Goal: Task Accomplishment & Management: Complete application form

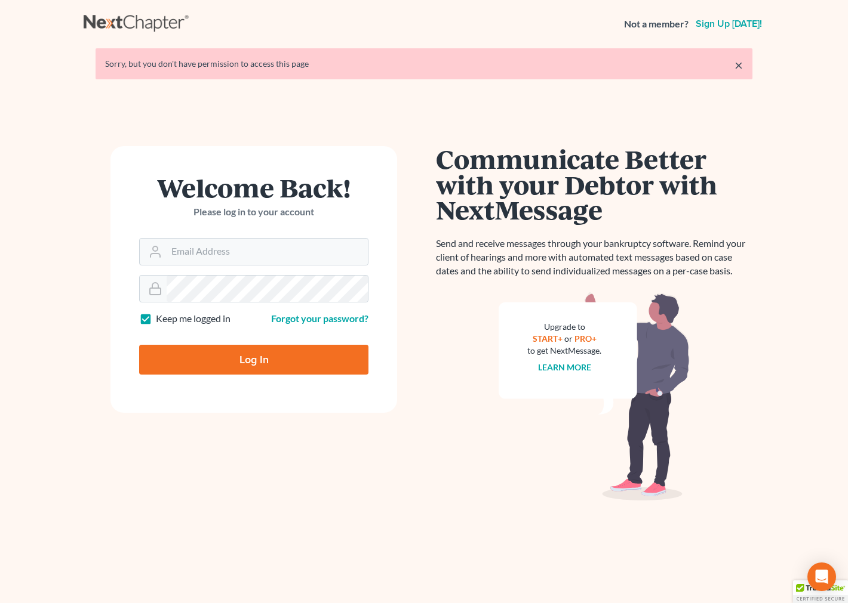
type input "megan@hayeslawvt.com"
type input "Thinking..."
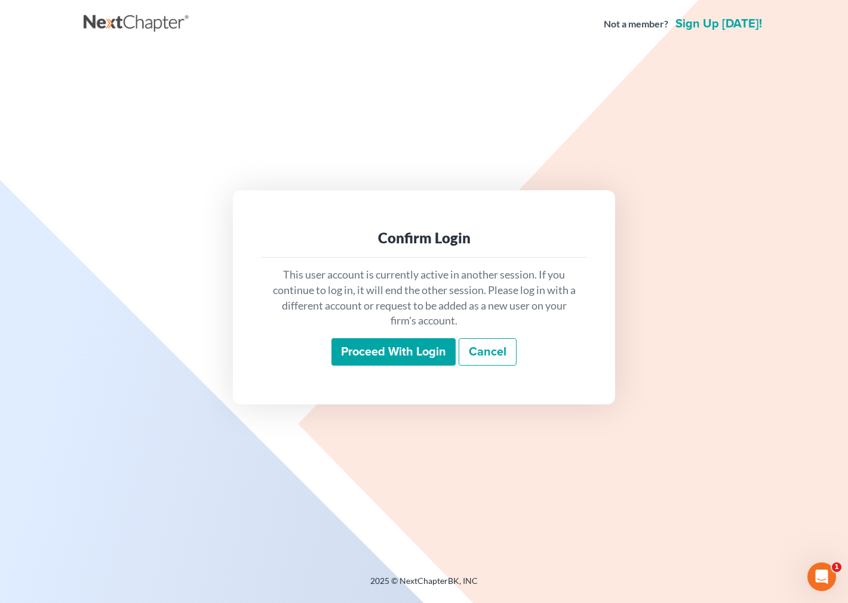
click at [419, 344] on input "Proceed with login" at bounding box center [393, 351] width 124 height 27
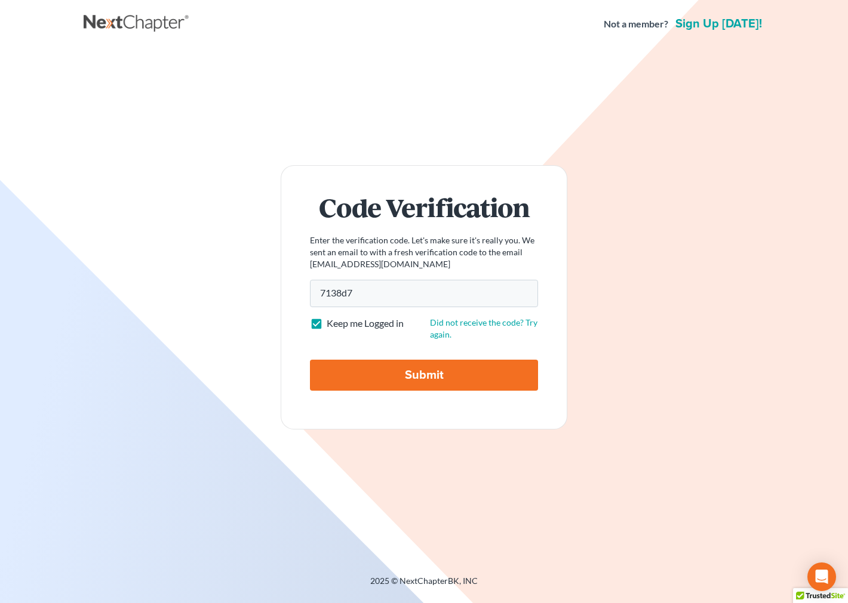
type input "7138d7"
click at [383, 373] on input "Submit" at bounding box center [424, 375] width 228 height 31
type input "Thinking..."
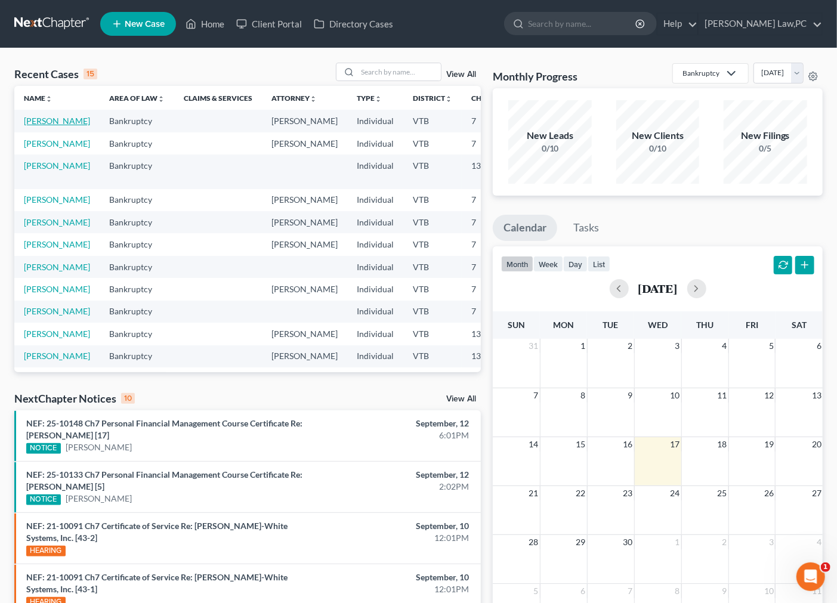
click at [36, 126] on link "[PERSON_NAME]" at bounding box center [57, 121] width 66 height 10
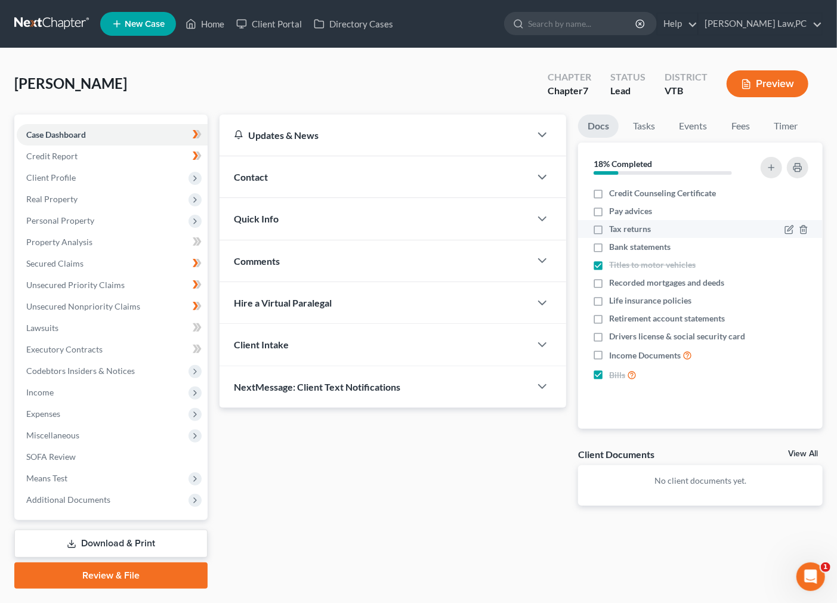
click at [609, 227] on label "Tax returns" at bounding box center [630, 229] width 42 height 12
click at [614, 227] on input "Tax returns" at bounding box center [618, 227] width 8 height 8
checkbox input "true"
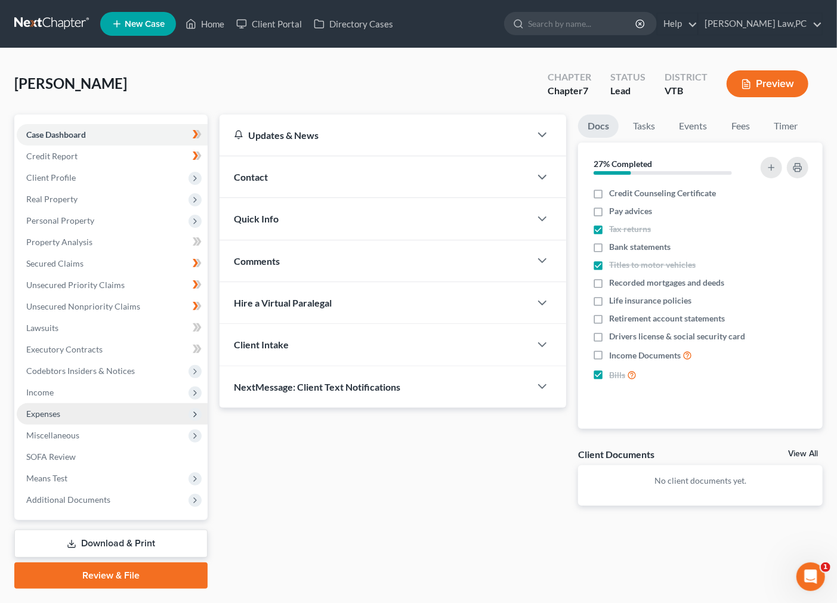
click at [79, 421] on span "Expenses" at bounding box center [112, 414] width 191 height 21
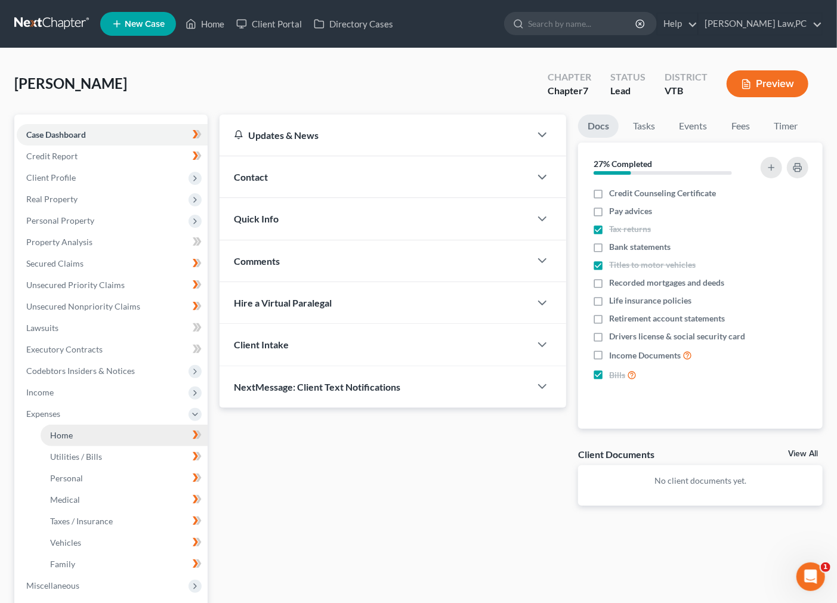
click at [78, 433] on link "Home" at bounding box center [124, 435] width 167 height 21
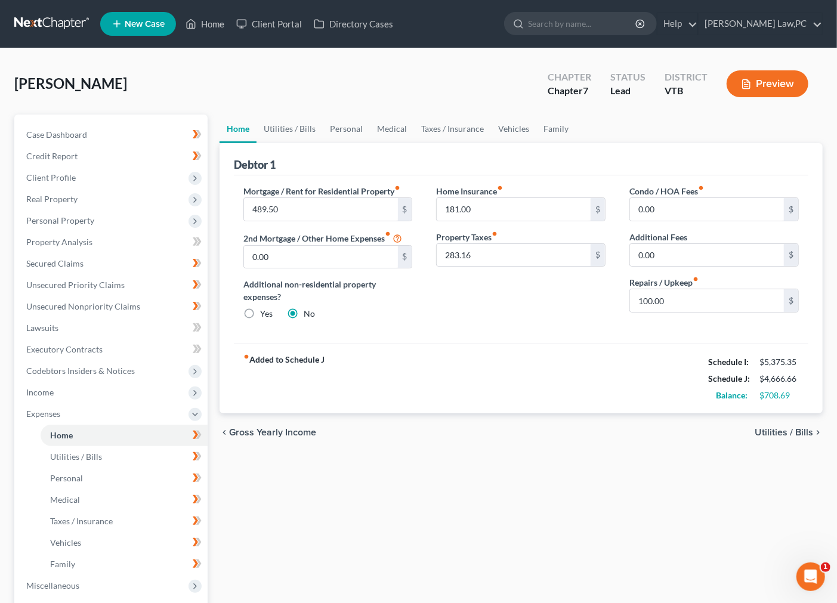
click at [555, 433] on div "chevron_left Gross Yearly Income Utilities / Bills chevron_right" at bounding box center [521, 433] width 603 height 38
click at [295, 132] on link "Utilities / Bills" at bounding box center [290, 129] width 66 height 29
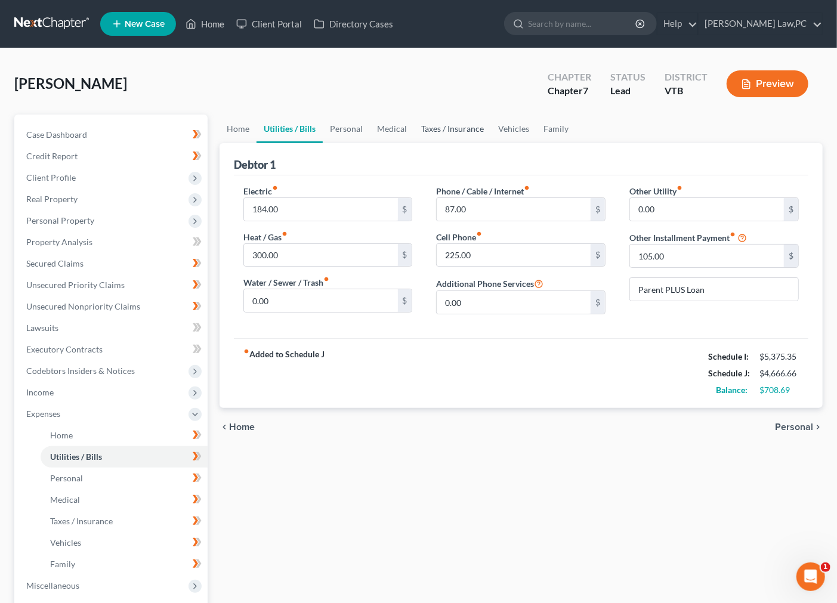
click at [455, 135] on link "Taxes / Insurance" at bounding box center [452, 129] width 77 height 29
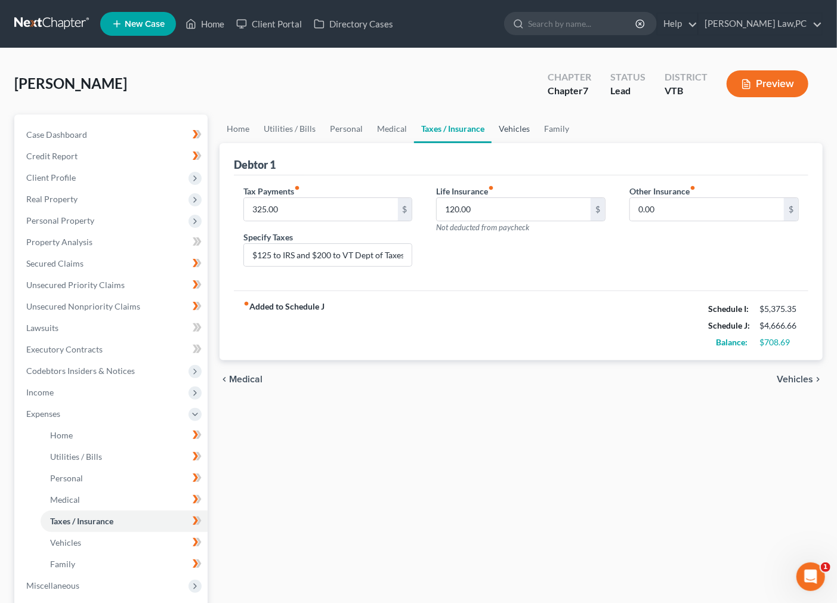
click at [513, 124] on link "Vehicles" at bounding box center [514, 129] width 45 height 29
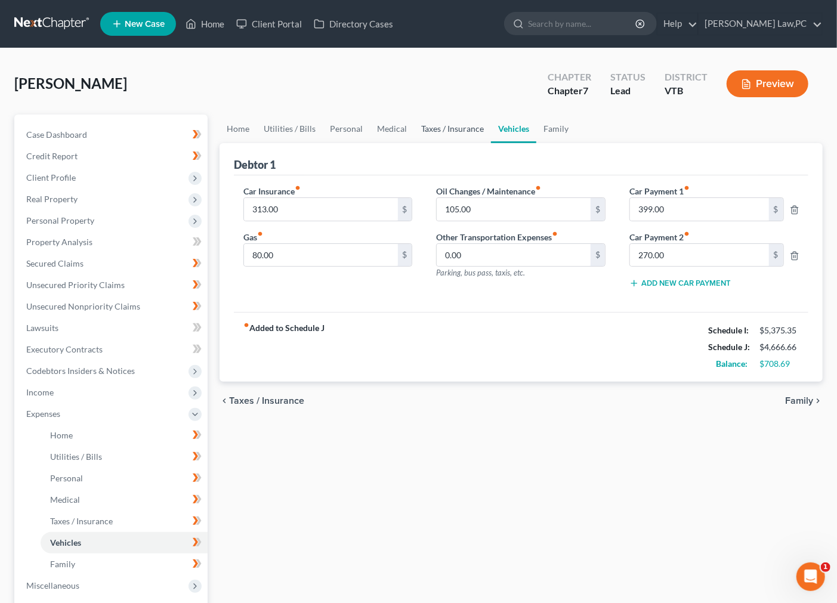
click at [462, 133] on link "Taxes / Insurance" at bounding box center [452, 129] width 77 height 29
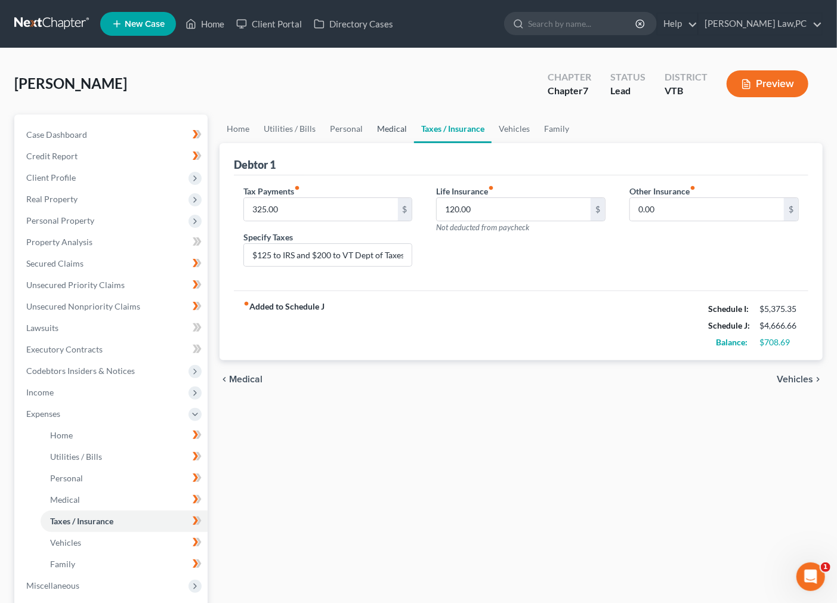
click at [389, 121] on link "Medical" at bounding box center [392, 129] width 44 height 29
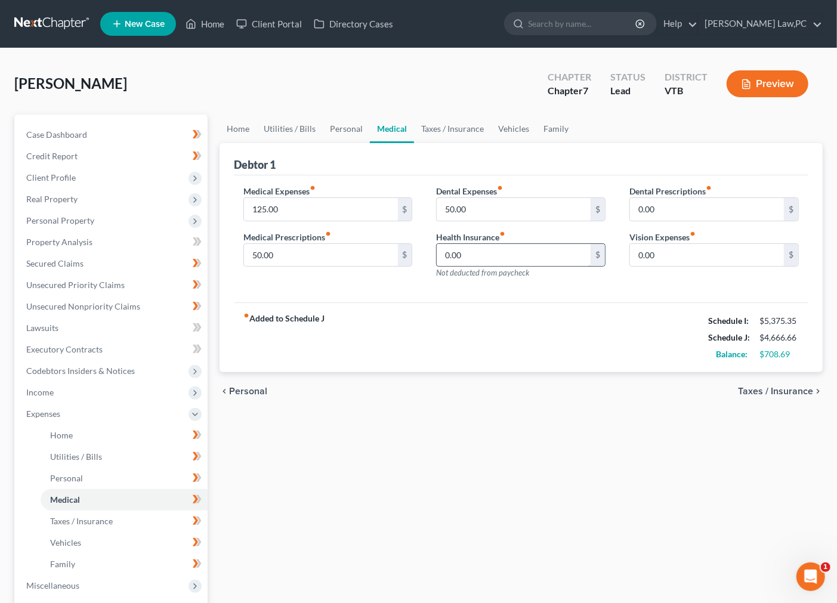
click at [478, 253] on input "0.00" at bounding box center [514, 255] width 154 height 23
click at [600, 292] on div "Medical Expenses fiber_manual_record 125.00 $ Medical Prescriptions fiber_manua…" at bounding box center [521, 239] width 575 height 128
click at [97, 392] on span "Income" at bounding box center [112, 392] width 191 height 21
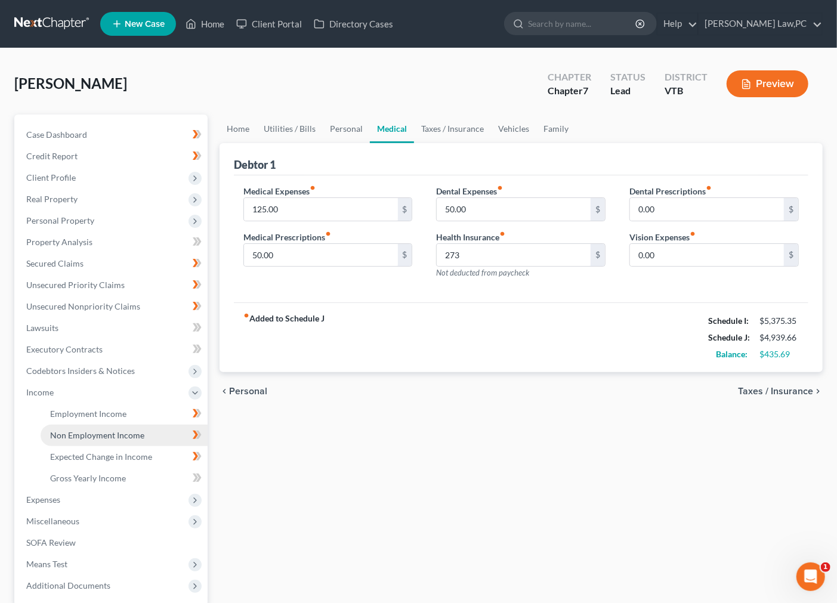
click at [97, 436] on span "Non Employment Income" at bounding box center [97, 435] width 94 height 10
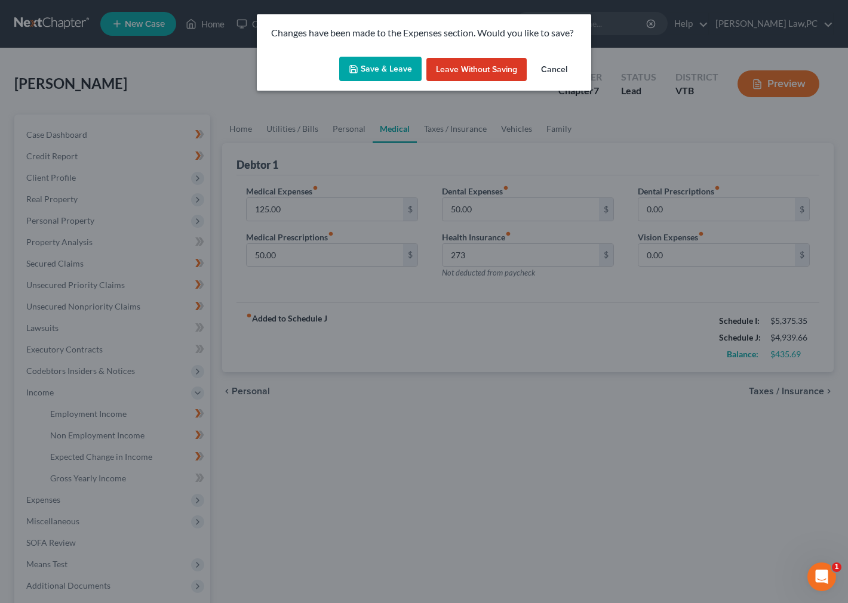
click at [372, 60] on button "Save & Leave" at bounding box center [380, 69] width 82 height 25
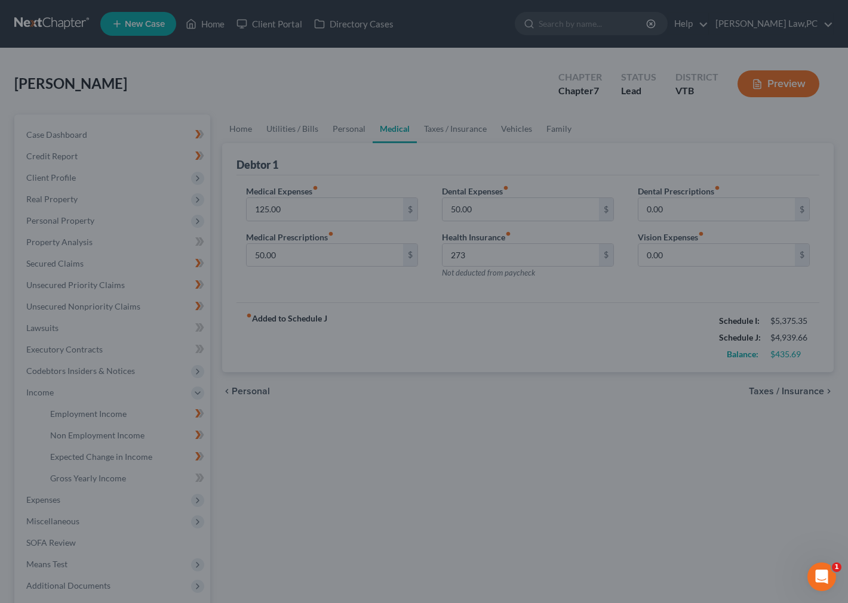
type input "273.00"
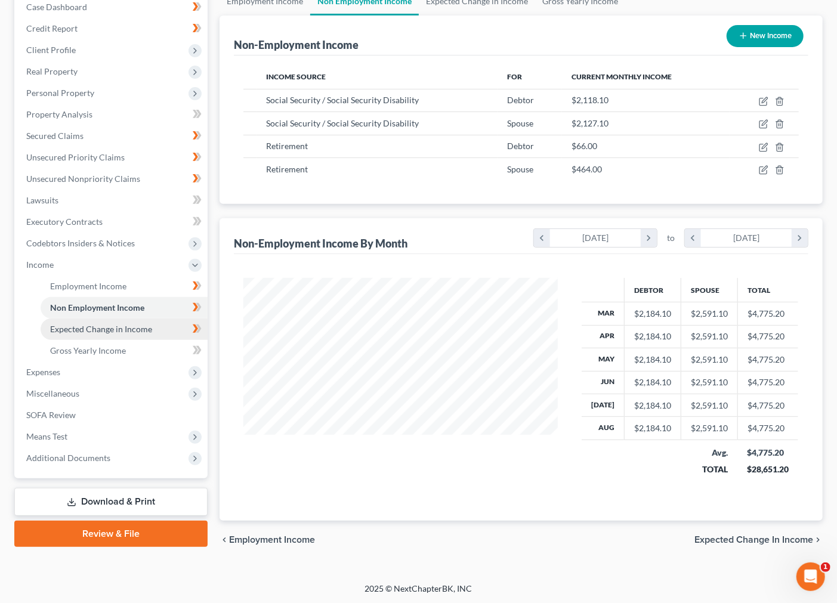
scroll to position [129, 0]
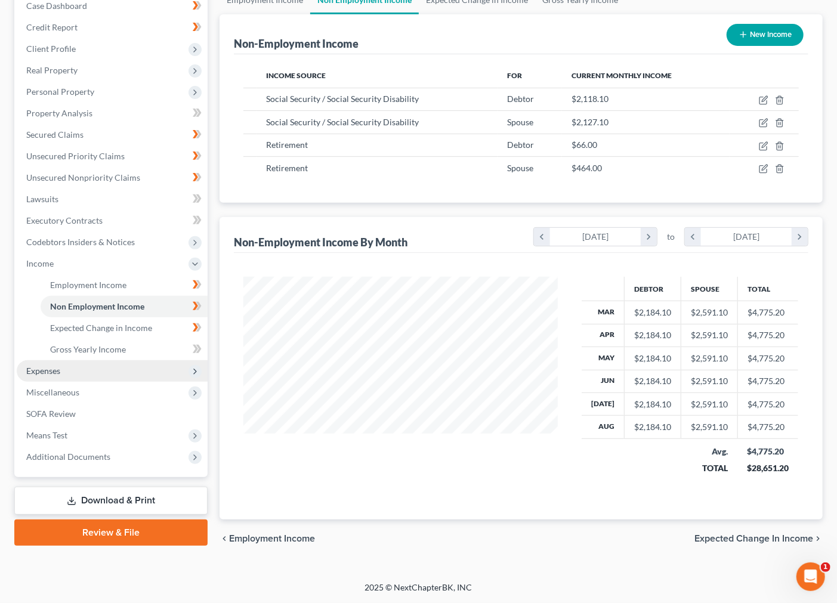
click at [72, 364] on span "Expenses" at bounding box center [112, 371] width 191 height 21
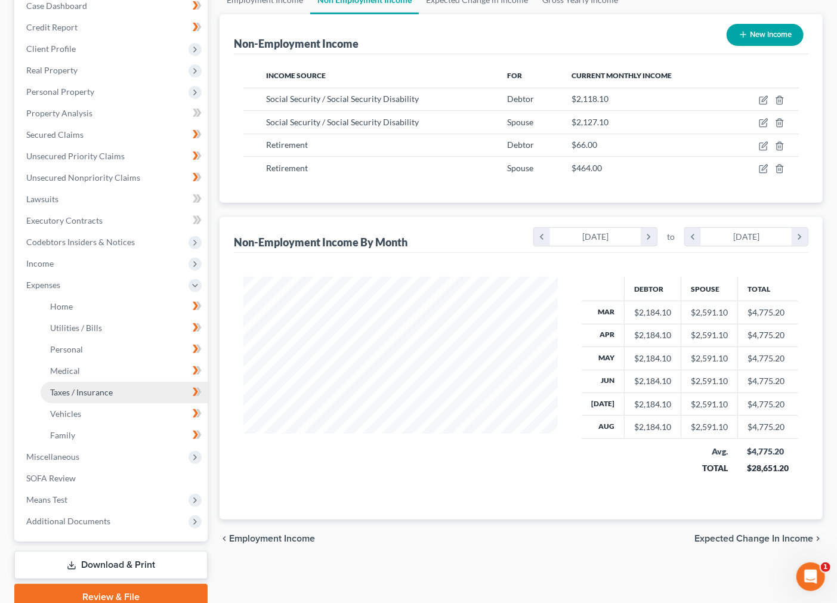
click at [109, 382] on link "Taxes / Insurance" at bounding box center [124, 392] width 167 height 21
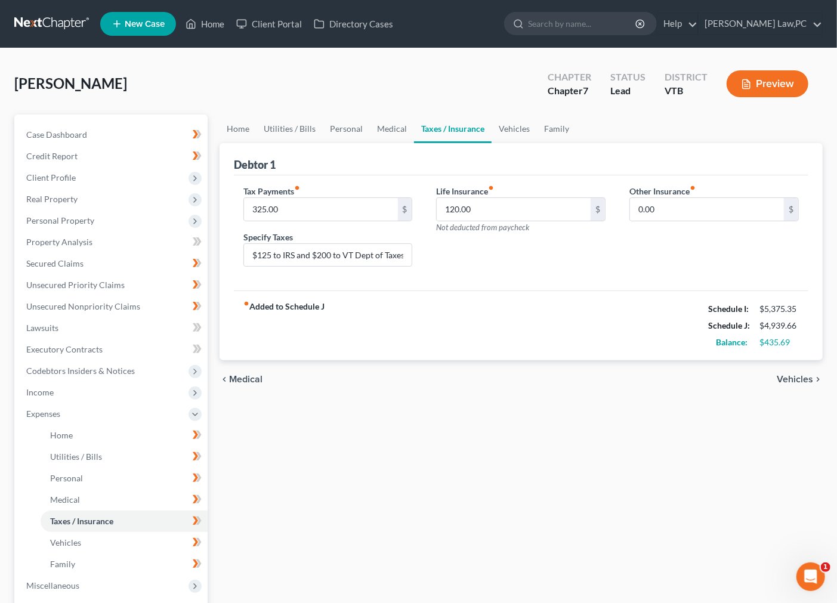
click at [498, 257] on div "Life Insurance fiber_manual_record 120.00 $ Not deducted from paycheck" at bounding box center [520, 231] width 193 height 92
click at [500, 204] on input "120.00" at bounding box center [514, 209] width 154 height 23
type input "118"
click at [505, 291] on div "fiber_manual_record Added to Schedule J Schedule I: $5,375.35 Schedule J: $4,93…" at bounding box center [521, 326] width 575 height 70
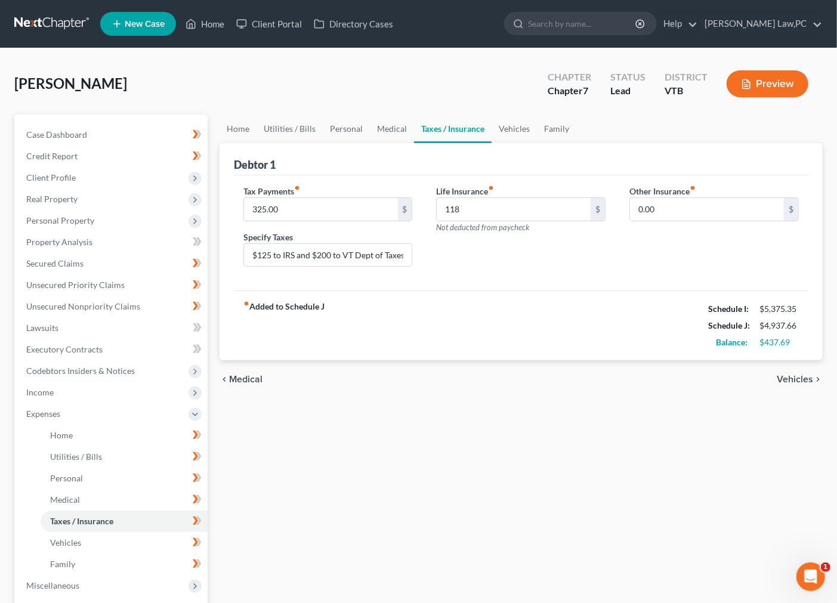
click at [521, 270] on div "Life Insurance fiber_manual_record 118 $ Not deducted from paycheck" at bounding box center [520, 231] width 193 height 92
click at [655, 192] on label "Other Insurance fiber_manual_record" at bounding box center [663, 191] width 66 height 13
click at [676, 211] on input "0.00" at bounding box center [707, 209] width 154 height 23
click at [658, 235] on div "Other Insurance fiber_manual_record 0.00 $" at bounding box center [714, 231] width 193 height 92
click at [800, 375] on span "Vehicles" at bounding box center [795, 380] width 36 height 10
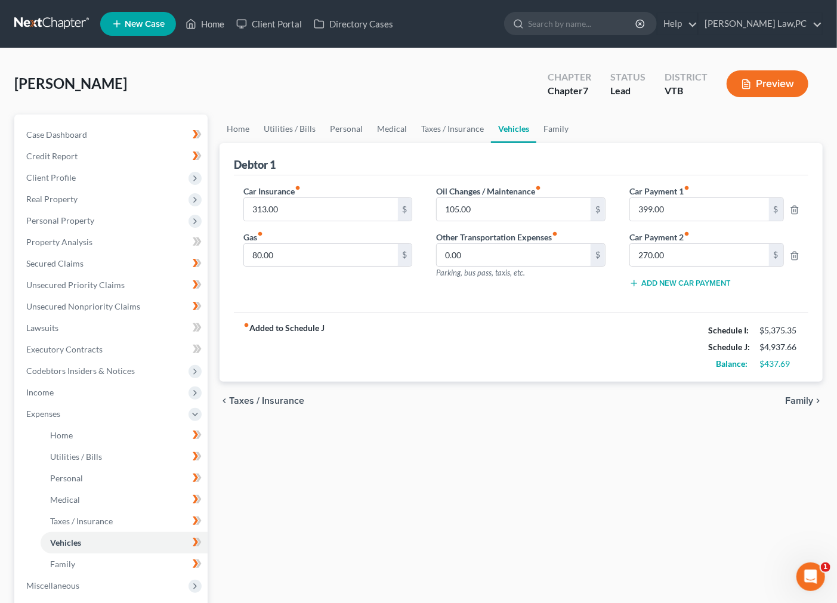
click at [800, 375] on div "fiber_manual_record Added to Schedule J Schedule I: $5,375.35 Schedule J: $4,93…" at bounding box center [521, 347] width 575 height 70
click at [809, 396] on span "Family" at bounding box center [800, 401] width 28 height 10
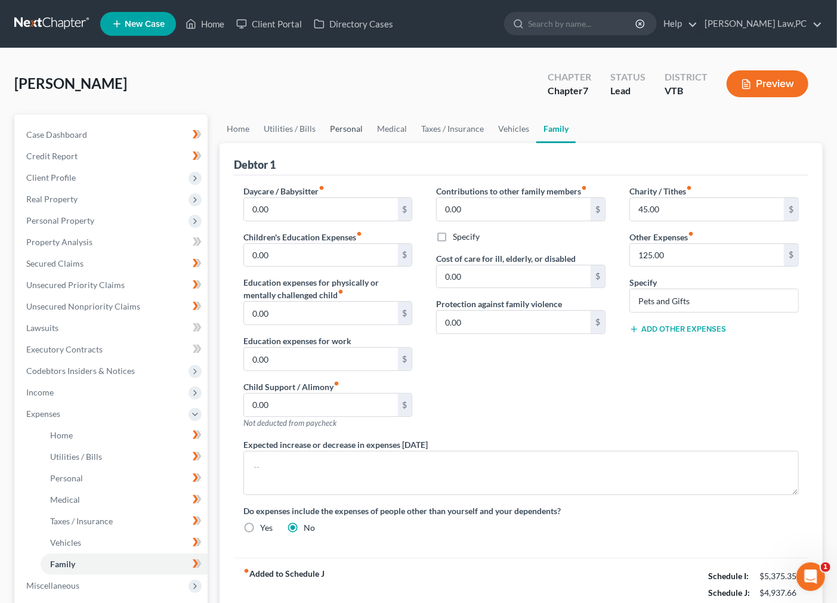
click at [353, 130] on link "Personal" at bounding box center [346, 129] width 47 height 29
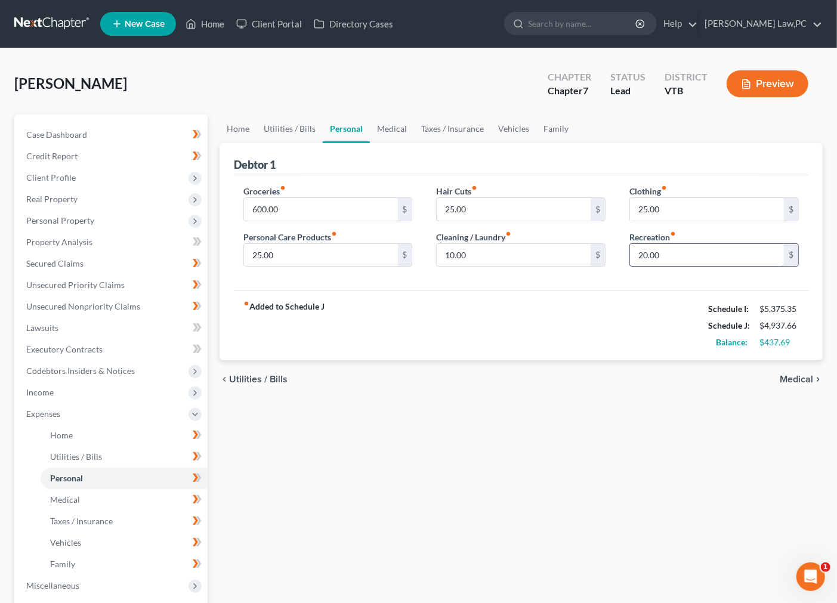
click at [670, 257] on input "20.00" at bounding box center [707, 255] width 154 height 23
type input "150"
click at [605, 292] on div "fiber_manual_record Added to Schedule J Schedule I: $5,375.35 Schedule J: $5,06…" at bounding box center [521, 326] width 575 height 70
click at [281, 133] on link "Utilities / Bills" at bounding box center [290, 129] width 66 height 29
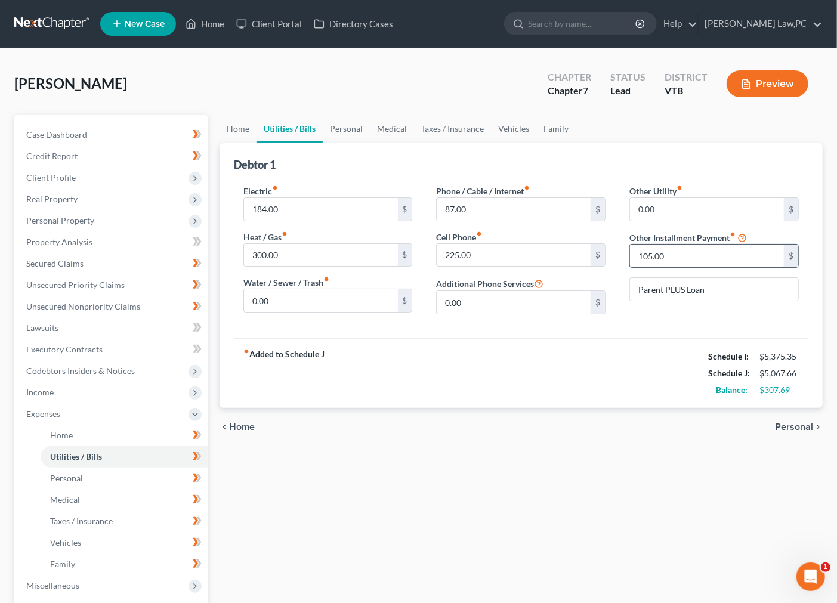
click at [676, 264] on input "105.00" at bounding box center [707, 256] width 154 height 23
type input "106"
click at [675, 308] on div "Other Utility fiber_manual_record 0.00 $ Other Installment Payment fiber_manual…" at bounding box center [714, 254] width 193 height 139
click at [447, 112] on div "Meeks, Rosemary Upgraded Chapter Chapter 7 Status Lead District VTB Preview" at bounding box center [418, 89] width 809 height 52
click at [448, 135] on link "Taxes / Insurance" at bounding box center [452, 129] width 77 height 29
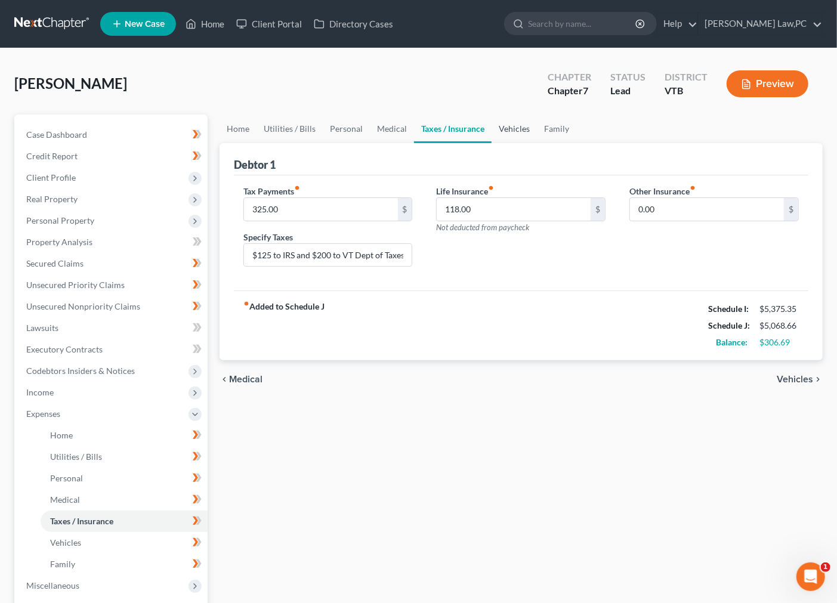
click at [516, 130] on link "Vehicles" at bounding box center [514, 129] width 45 height 29
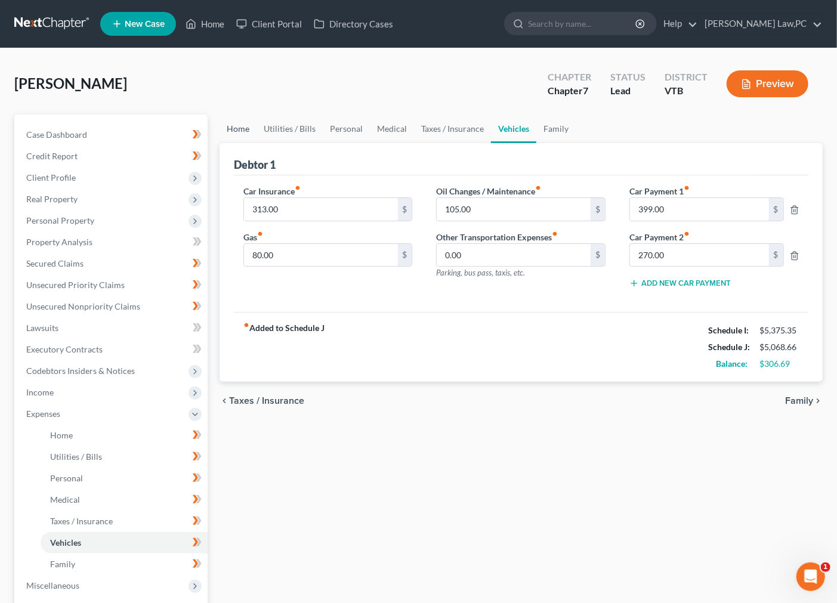
click at [230, 132] on link "Home" at bounding box center [238, 129] width 37 height 29
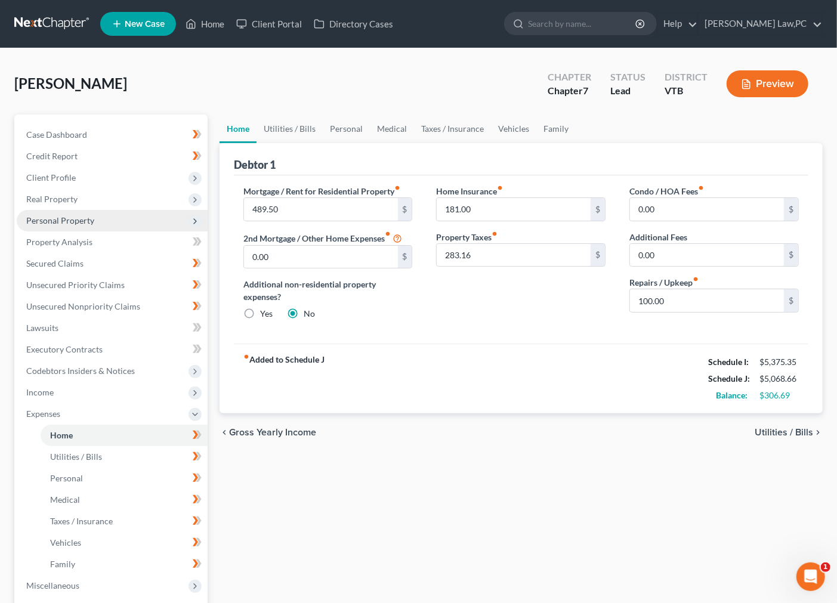
click at [86, 221] on span "Personal Property" at bounding box center [60, 220] width 68 height 10
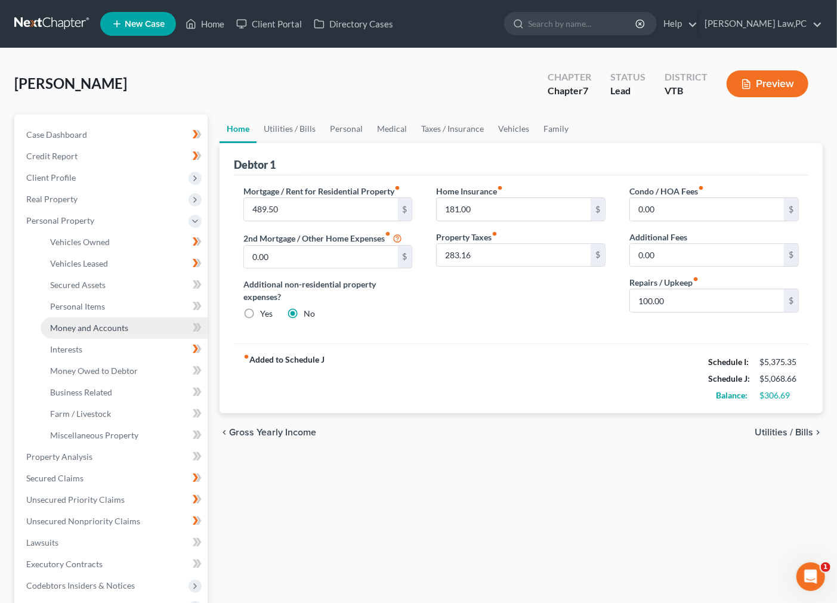
click at [100, 336] on link "Money and Accounts" at bounding box center [124, 328] width 167 height 21
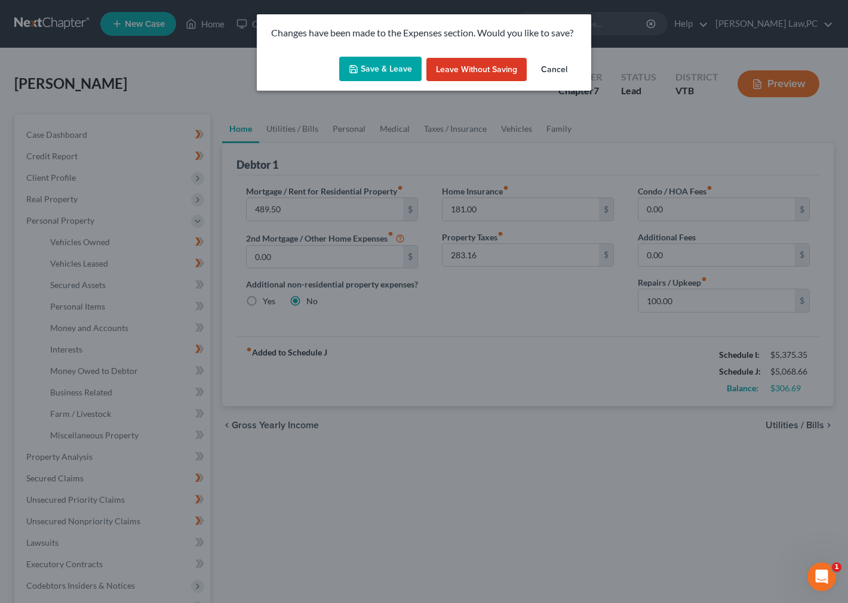
click at [389, 69] on button "Save & Leave" at bounding box center [380, 69] width 82 height 25
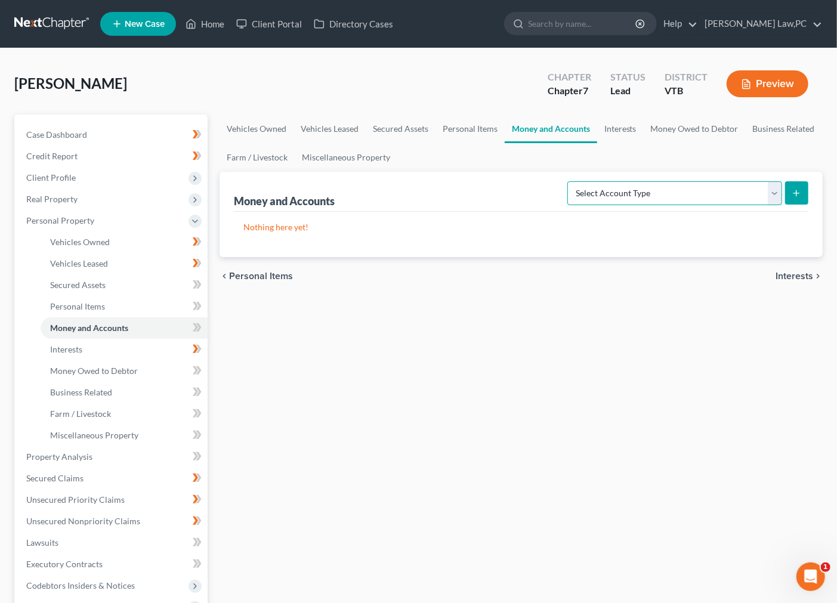
click at [670, 185] on select "Select Account Type Brokerage Cash on Hand Certificates of Deposit Checking Acc…" at bounding box center [675, 193] width 215 height 24
select select "checking"
click at [570, 181] on select "Select Account Type Brokerage Cash on Hand Certificates of Deposit Checking Acc…" at bounding box center [675, 193] width 215 height 24
click at [800, 198] on icon "submit" at bounding box center [797, 194] width 10 height 10
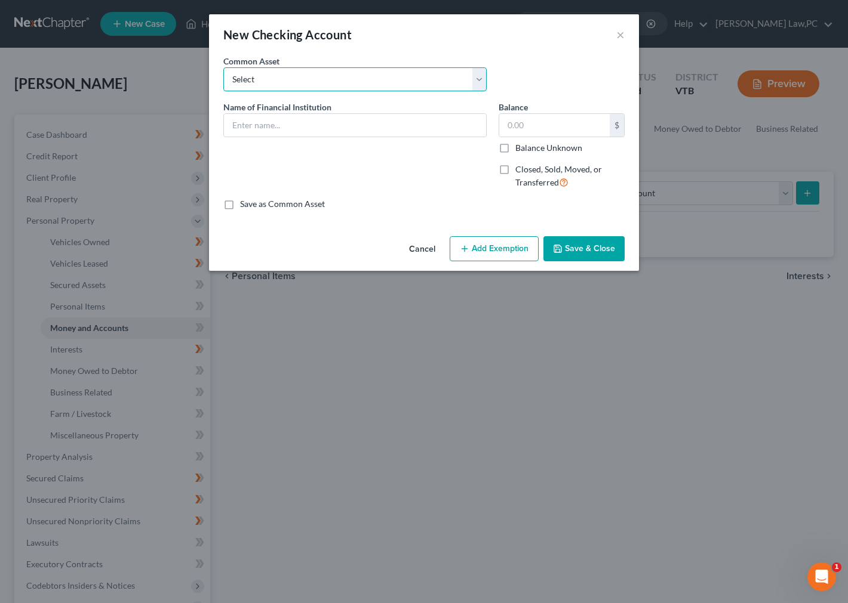
click at [313, 78] on select "Select Vermont Federal Credit Union USAA xxxx490-8 North Country Federal Credit…" at bounding box center [354, 79] width 263 height 24
click at [330, 51] on div "New Checking Account ×" at bounding box center [424, 34] width 430 height 41
click at [267, 201] on label "Save as Common Asset" at bounding box center [282, 204] width 85 height 12
click at [253, 201] on input "Save as Common Asset" at bounding box center [249, 202] width 8 height 8
checkbox input "true"
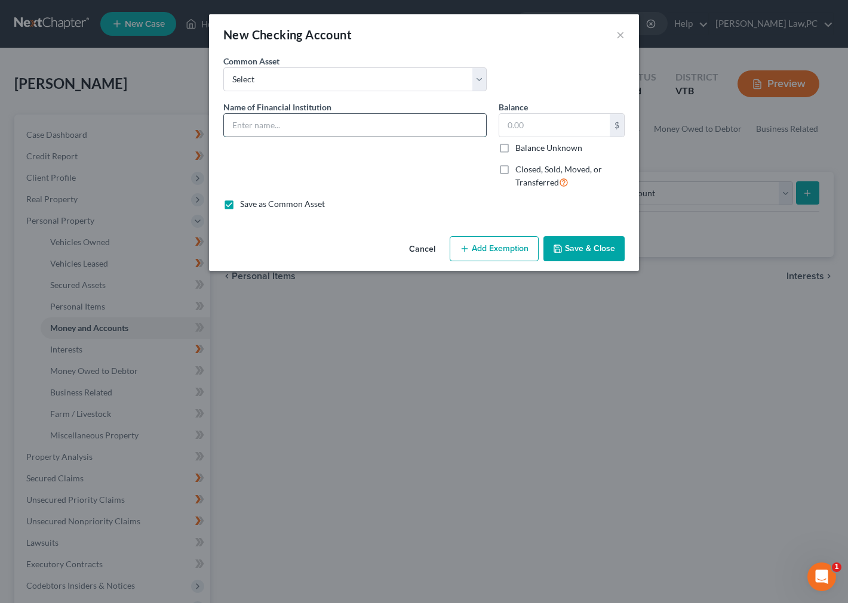
click at [276, 125] on input "text" at bounding box center [355, 125] width 262 height 23
type input "Community Bank NA: Chk Acct xxxx :"
click at [591, 253] on button "Save & Close" at bounding box center [583, 248] width 81 height 25
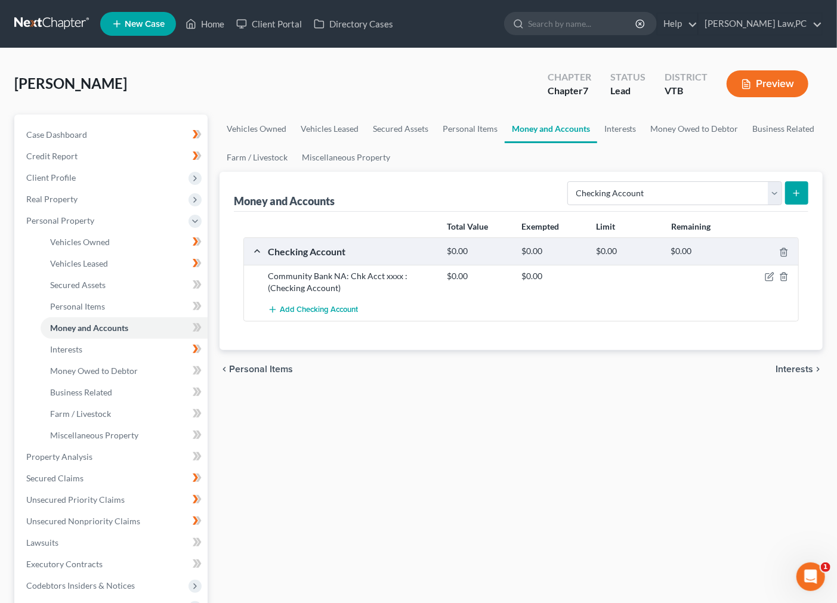
click at [765, 278] on div at bounding box center [770, 276] width 60 height 12
click at [767, 277] on icon "button" at bounding box center [770, 277] width 10 height 10
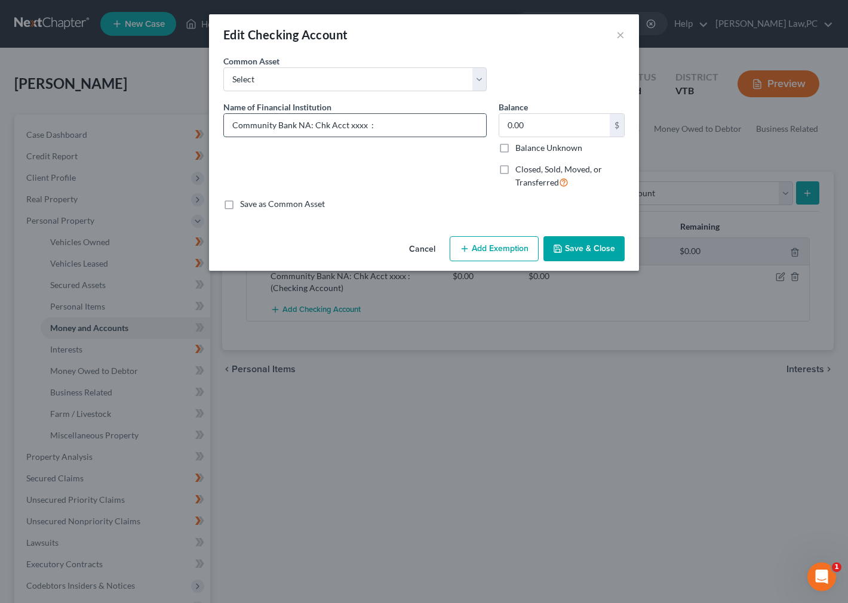
click at [365, 119] on input "Community Bank NA: Chk Acct xxxx :" at bounding box center [355, 125] width 262 height 23
drag, startPoint x: 404, startPoint y: 122, endPoint x: 215, endPoint y: 114, distance: 188.2
click at [215, 114] on div "An exemption set must first be selected from the Filing Information section. Co…" at bounding box center [424, 143] width 430 height 177
type input "Community Bank NA: Chk Acct xxxx3831 :"
click at [569, 247] on button "Save & Close" at bounding box center [583, 248] width 81 height 25
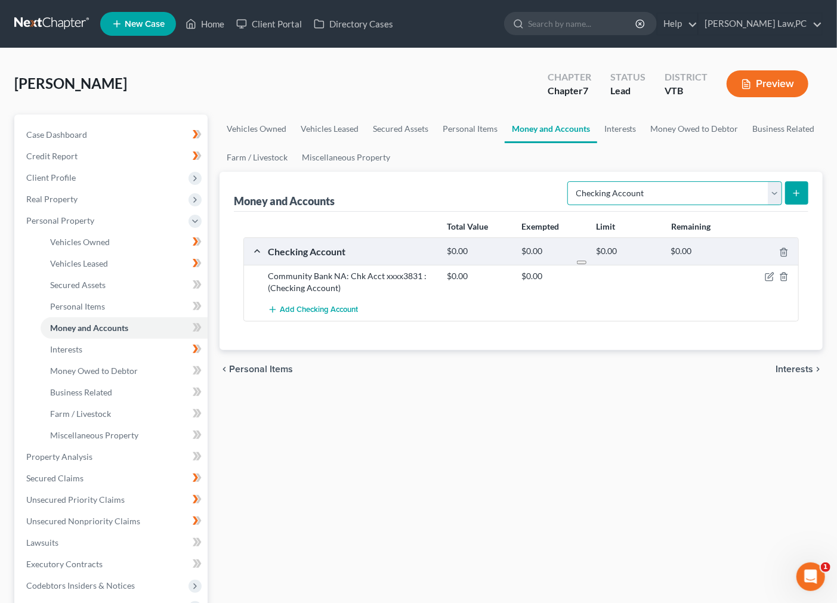
click at [771, 194] on select "Select Account Type Brokerage Cash on Hand Certificates of Deposit Checking Acc…" at bounding box center [675, 193] width 215 height 24
select select "savings"
click at [570, 181] on select "Select Account Type Brokerage Cash on Hand Certificates of Deposit Checking Acc…" at bounding box center [675, 193] width 215 height 24
click at [797, 181] on form "Select Account Type Brokerage Cash on Hand Certificates of Deposit Checking Acc…" at bounding box center [688, 193] width 241 height 24
click at [708, 193] on select "Select Account Type Brokerage Cash on Hand Certificates of Deposit Checking Acc…" at bounding box center [675, 193] width 215 height 24
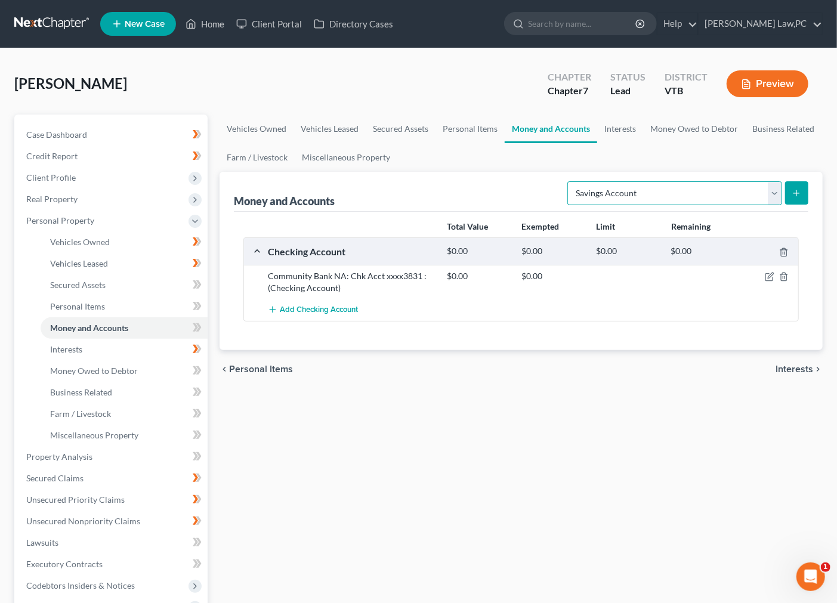
click at [708, 193] on select "Select Account Type Brokerage Cash on Hand Certificates of Deposit Checking Acc…" at bounding box center [675, 193] width 215 height 24
click at [797, 195] on icon "submit" at bounding box center [797, 194] width 10 height 10
click at [806, 192] on button "submit" at bounding box center [797, 192] width 23 height 23
click at [800, 185] on button "submit" at bounding box center [797, 192] width 23 height 23
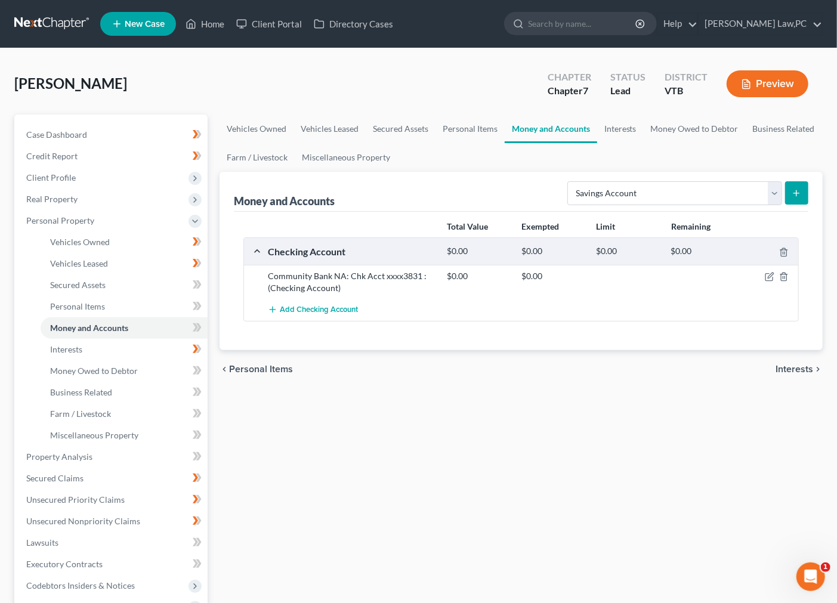
click at [800, 185] on button "submit" at bounding box center [797, 192] width 23 height 23
click at [808, 157] on ul "Vehicles Owned Vehicles Leased Secured Assets Personal Items Money and Accounts…" at bounding box center [521, 143] width 603 height 57
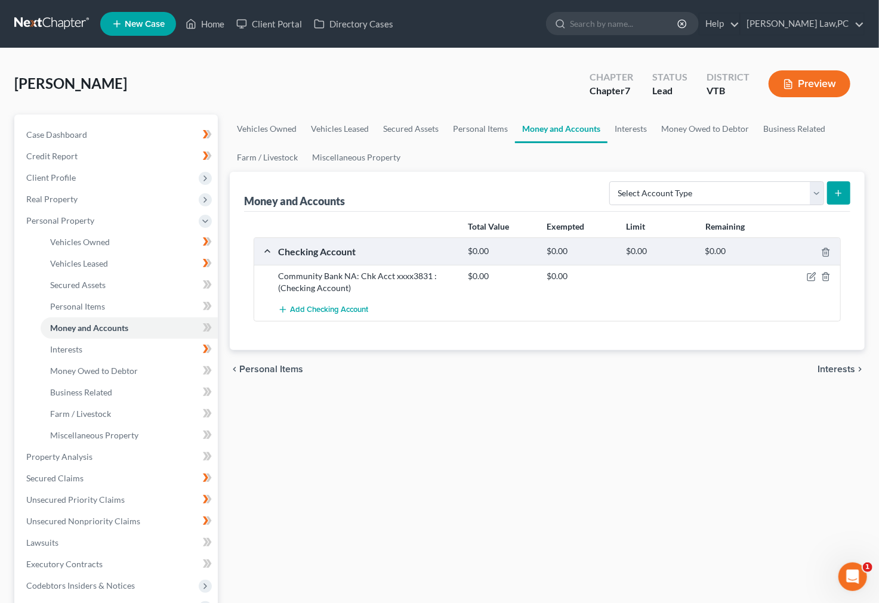
click at [840, 189] on icon "submit" at bounding box center [839, 194] width 10 height 10
click at [799, 187] on select "Select Account Type Brokerage Cash on Hand Certificates of Deposit Checking Acc…" at bounding box center [716, 193] width 215 height 24
select select "savings"
click at [612, 181] on select "Select Account Type Brokerage Cash on Hand Certificates of Deposit Checking Acc…" at bounding box center [716, 193] width 215 height 24
click at [845, 193] on button "submit" at bounding box center [838, 192] width 23 height 23
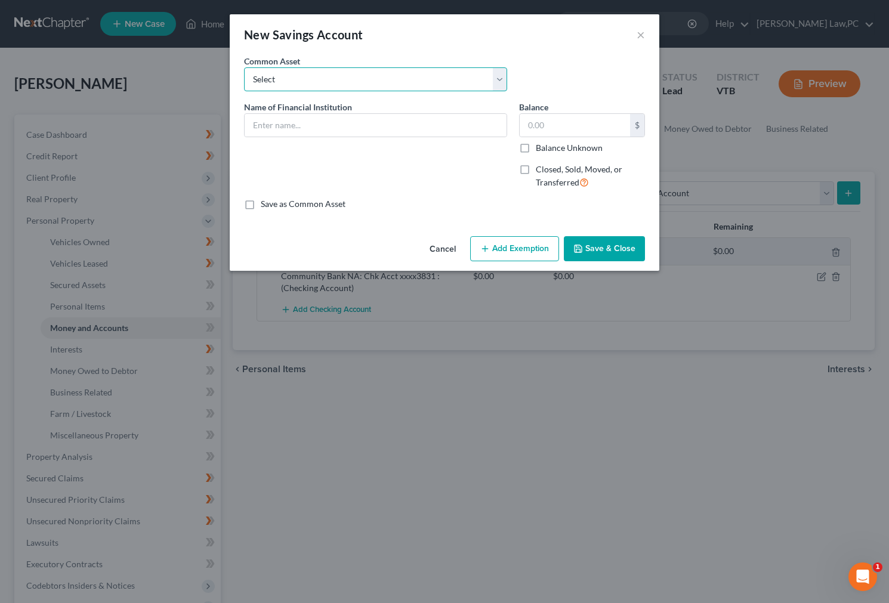
click at [426, 80] on select "Select North Country Federal Credit Union; Savings [GEOGRAPHIC_DATA] xxxx309-3 …" at bounding box center [375, 79] width 263 height 24
click at [349, 75] on select "Select North Country Federal Credit Union; Savings [GEOGRAPHIC_DATA] xxxx309-3 …" at bounding box center [375, 79] width 263 height 24
click at [384, 84] on select "Select North Country Federal Credit Union; Savings [GEOGRAPHIC_DATA] xxxx309-3 …" at bounding box center [375, 79] width 263 height 24
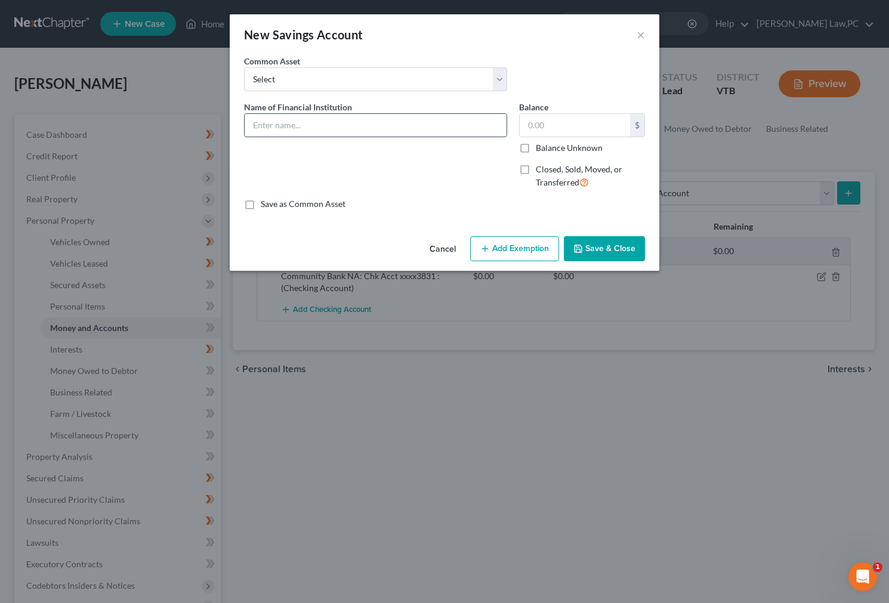
click at [363, 131] on input "text" at bounding box center [376, 125] width 262 height 23
paste input "Community Bank NA: Chk Acct xxxx3831 :"
click at [349, 122] on input "Community Bank NA: Chk Acct xxxx3831 :" at bounding box center [376, 125] width 262 height 23
click at [404, 122] on input "Community Bank NA: Sav Acct xxxx3831 :" at bounding box center [376, 125] width 262 height 23
type input "Community Bank NA: Sav Acct xxxx:"
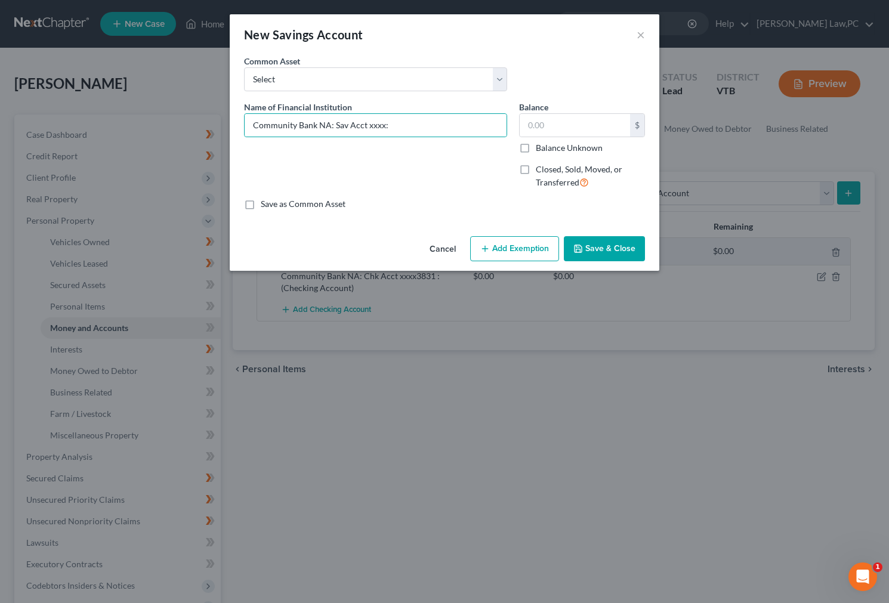
click at [261, 200] on label "Save as Common Asset" at bounding box center [303, 204] width 85 height 12
click at [266, 200] on input "Save as Common Asset" at bounding box center [270, 202] width 8 height 8
checkbox input "true"
click at [608, 245] on button "Save & Close" at bounding box center [604, 248] width 81 height 25
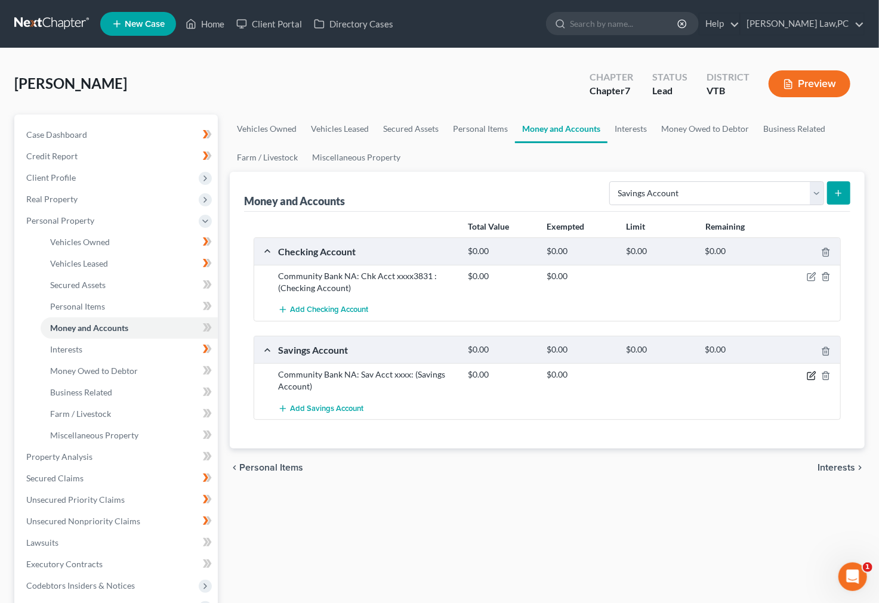
click at [812, 373] on icon "button" at bounding box center [812, 376] width 10 height 10
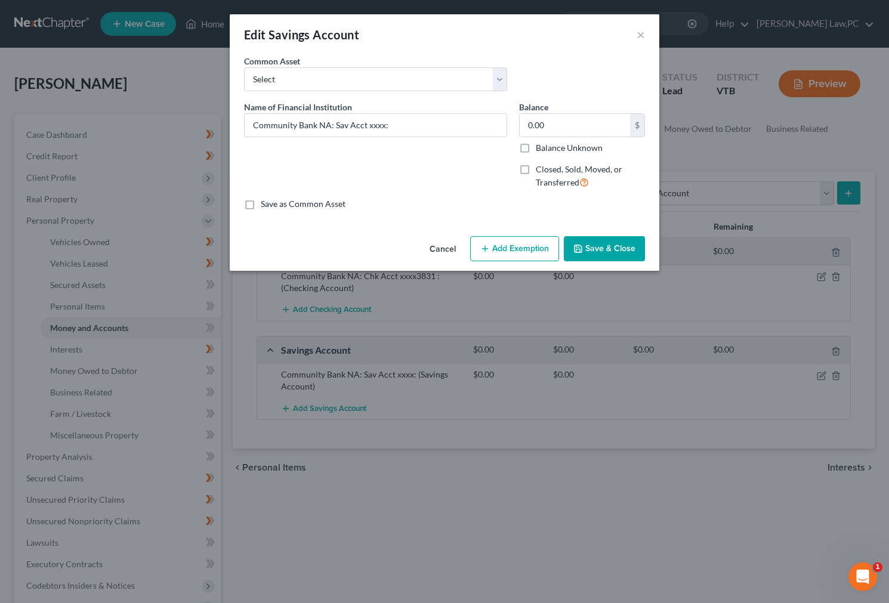
click at [626, 250] on button "Save & Close" at bounding box center [604, 248] width 81 height 25
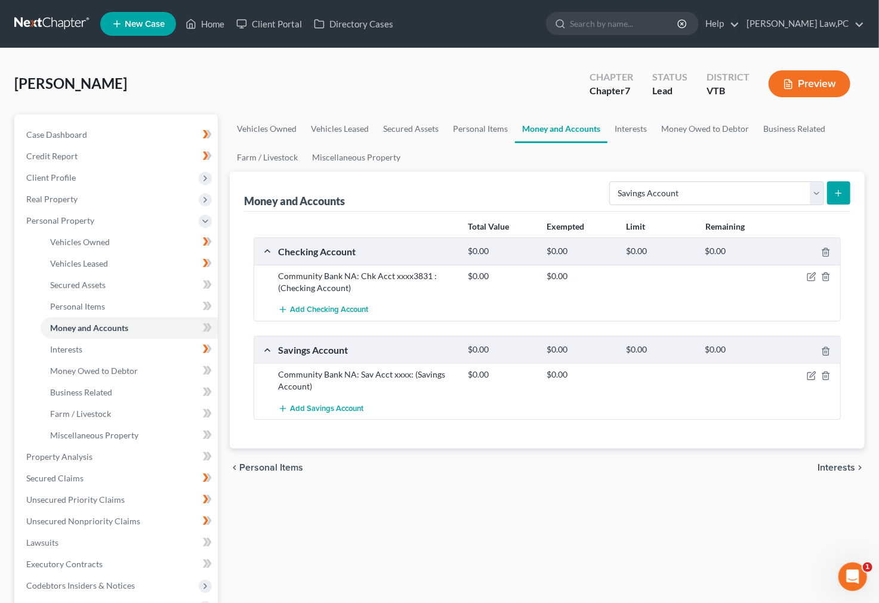
click at [839, 193] on line "submit" at bounding box center [839, 192] width 0 height 5
click at [802, 192] on select "Select Account Type Brokerage Cash on Hand Certificates of Deposit Checking Acc…" at bounding box center [716, 193] width 215 height 24
click at [612, 181] on select "Select Account Type Brokerage Cash on Hand Certificates of Deposit Checking Acc…" at bounding box center [716, 193] width 215 height 24
click at [839, 196] on icon "submit" at bounding box center [839, 194] width 10 height 10
click at [797, 193] on select "Select Account Type Brokerage Cash on Hand Certificates of Deposit Checking Acc…" at bounding box center [716, 193] width 215 height 24
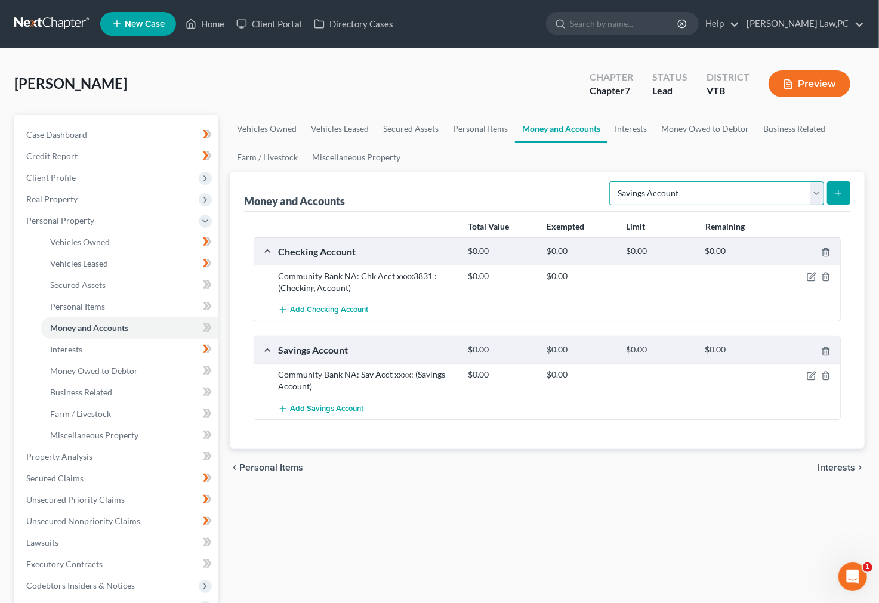
drag, startPoint x: 791, startPoint y: 191, endPoint x: 769, endPoint y: 215, distance: 33.0
click at [791, 191] on select "Select Account Type Brokerage Cash on Hand Certificates of Deposit Checking Acc…" at bounding box center [716, 193] width 215 height 24
click at [760, 188] on select "Select Account Type Brokerage Cash on Hand Certificates of Deposit Checking Acc…" at bounding box center [716, 193] width 215 height 24
select select "certificates_of_deposit"
click at [612, 181] on select "Select Account Type Brokerage Cash on Hand Certificates of Deposit Checking Acc…" at bounding box center [716, 193] width 215 height 24
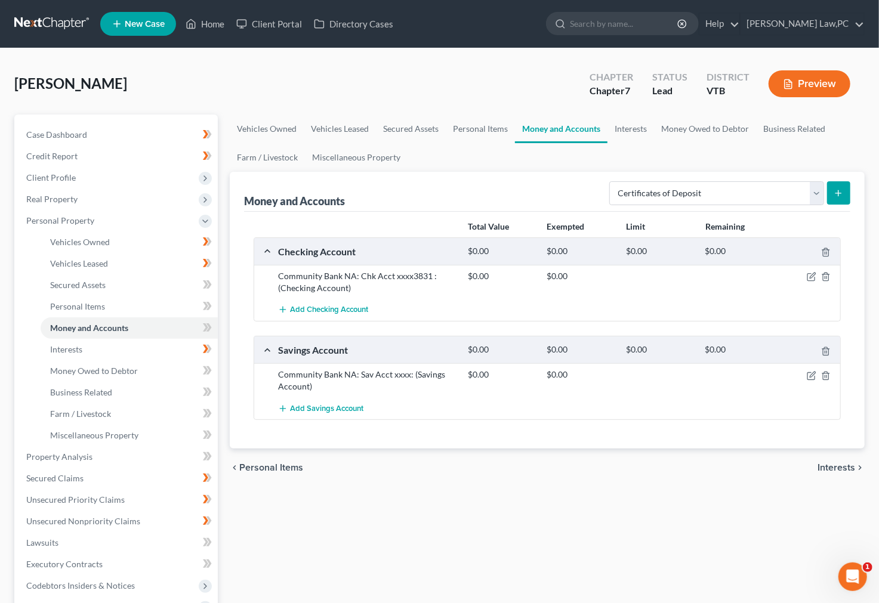
click at [833, 189] on button "submit" at bounding box center [838, 192] width 23 height 23
click at [804, 191] on select "Select Account Type Brokerage Cash on Hand Certificates of Deposit Checking Acc…" at bounding box center [716, 193] width 215 height 24
drag, startPoint x: 534, startPoint y: 176, endPoint x: 558, endPoint y: 175, distance: 23.3
click at [560, 175] on div "Money and Accounts Select Account Type Brokerage Cash on Hand Certificates of D…" at bounding box center [547, 192] width 606 height 40
click at [803, 195] on select "Select Account Type Brokerage Cash on Hand Certificates of Deposit Checking Acc…" at bounding box center [716, 193] width 215 height 24
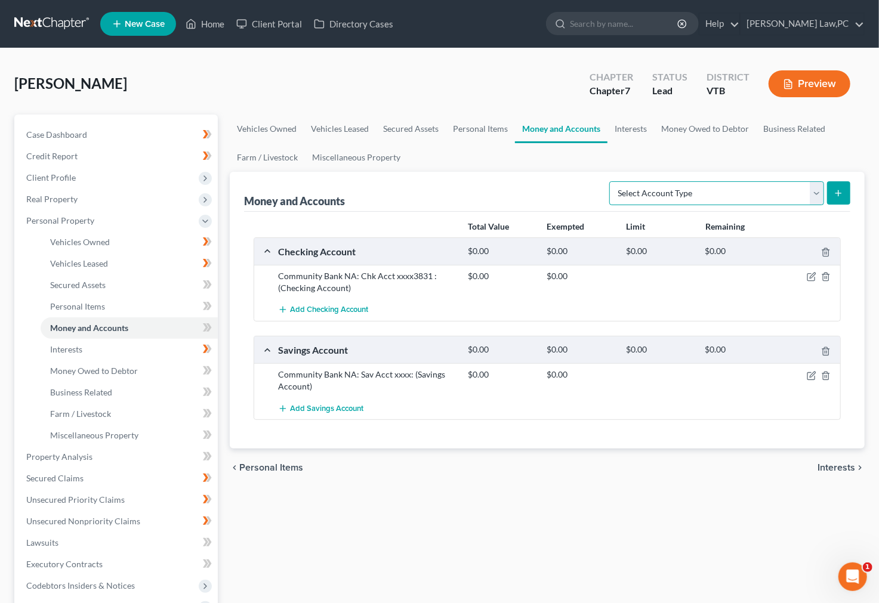
select select "savings"
click at [612, 181] on select "Select Account Type Brokerage Cash on Hand Certificates of Deposit Checking Acc…" at bounding box center [716, 193] width 215 height 24
click at [842, 189] on icon "submit" at bounding box center [839, 194] width 10 height 10
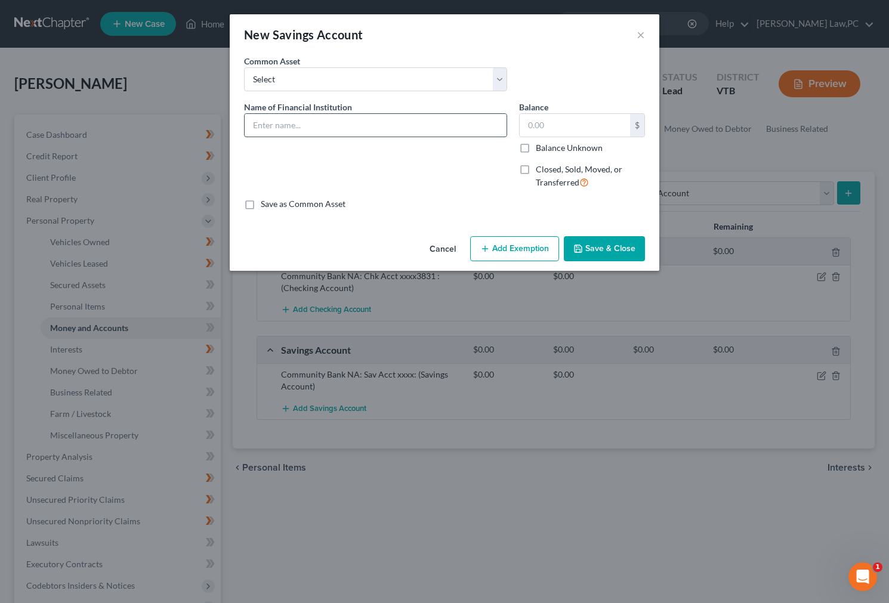
click at [390, 119] on input "text" at bounding box center [376, 125] width 262 height 23
drag, startPoint x: 439, startPoint y: 130, endPoint x: 170, endPoint y: 127, distance: 269.2
click at [170, 127] on div "New Savings Account × An exemption set must first be selected from the Filing I…" at bounding box center [444, 301] width 889 height 603
type input "Service Credit Union; Sav Acct xxxxx9900"
click at [619, 241] on button "Save & Close" at bounding box center [604, 248] width 81 height 25
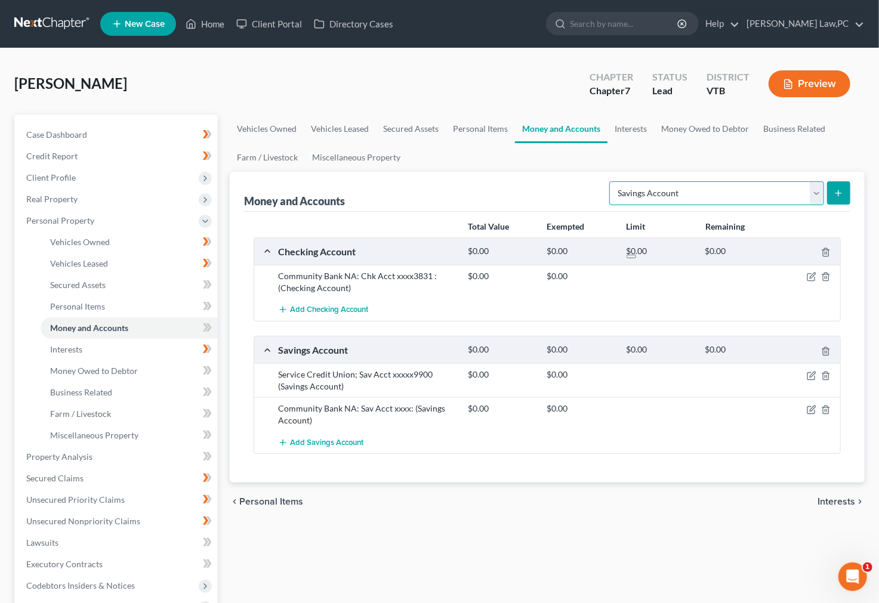
click at [783, 192] on select "Select Account Type Brokerage Cash on Hand Certificates of Deposit Checking Acc…" at bounding box center [716, 193] width 215 height 24
select select "checking"
click at [612, 181] on select "Select Account Type Brokerage Cash on Hand Certificates of Deposit Checking Acc…" at bounding box center [716, 193] width 215 height 24
click at [834, 194] on icon "submit" at bounding box center [839, 194] width 10 height 10
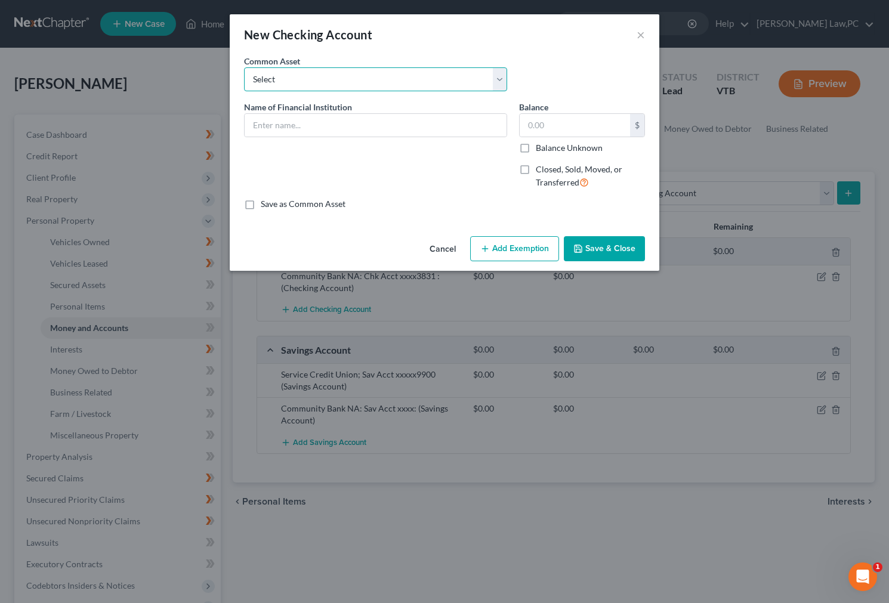
click at [409, 78] on select "Select Vermont Federal Credit Union Community Bank NA: Chk Acct xxxx : USAA xxx…" at bounding box center [375, 79] width 263 height 24
drag, startPoint x: 566, startPoint y: 82, endPoint x: 540, endPoint y: 88, distance: 26.4
click at [566, 82] on div "Common Asset Select Vermont Federal Credit Union Community Bank NA: Chk Acct xx…" at bounding box center [444, 78] width 413 height 46
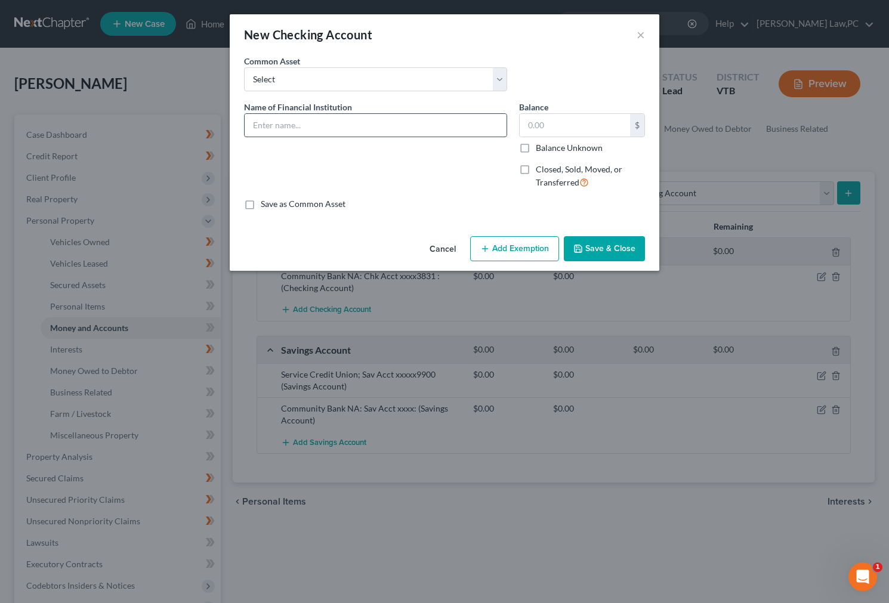
click at [395, 132] on input "text" at bounding box center [376, 125] width 262 height 23
paste input "Service Credit Union; Sav Acct xxxxx9900"
drag, startPoint x: 385, startPoint y: 122, endPoint x: 448, endPoint y: 122, distance: 62.7
click at [448, 122] on input "Service Credit Union; Sav Acct xxxxx9900" at bounding box center [376, 125] width 262 height 23
click at [344, 122] on input "Service Credit Union; Sav Acct xxxxx" at bounding box center [376, 125] width 262 height 23
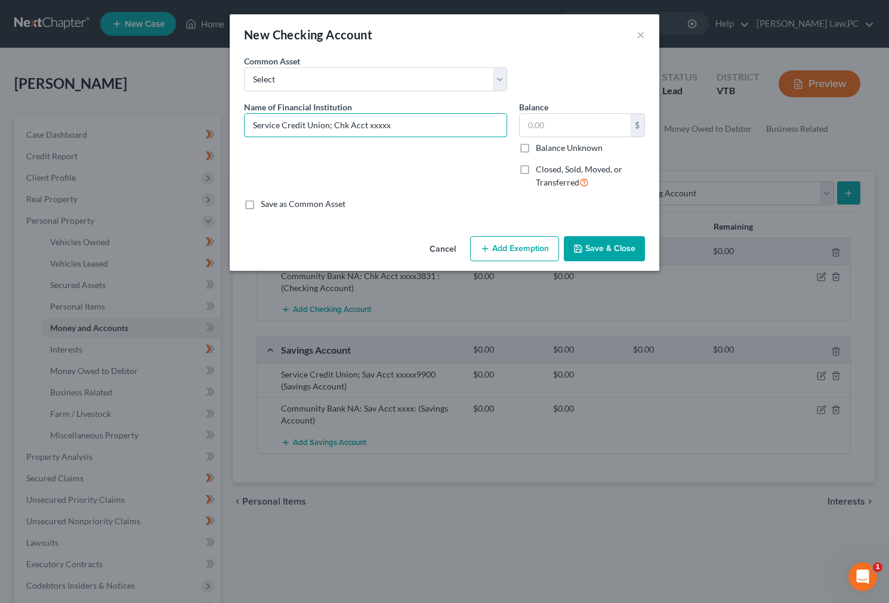
type input "Service Credit Union; Chk Acct xxxxx"
click at [341, 200] on label "Save as Common Asset" at bounding box center [303, 204] width 85 height 12
click at [273, 200] on input "Save as Common Asset" at bounding box center [270, 202] width 8 height 8
checkbox input "true"
click at [627, 241] on button "Save & Close" at bounding box center [604, 248] width 81 height 25
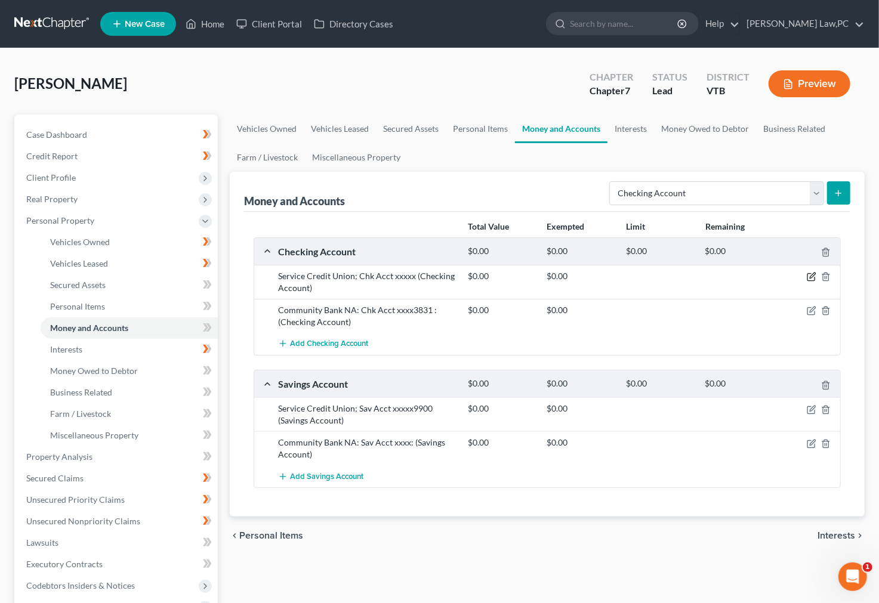
click at [812, 276] on icon "button" at bounding box center [812, 277] width 10 height 10
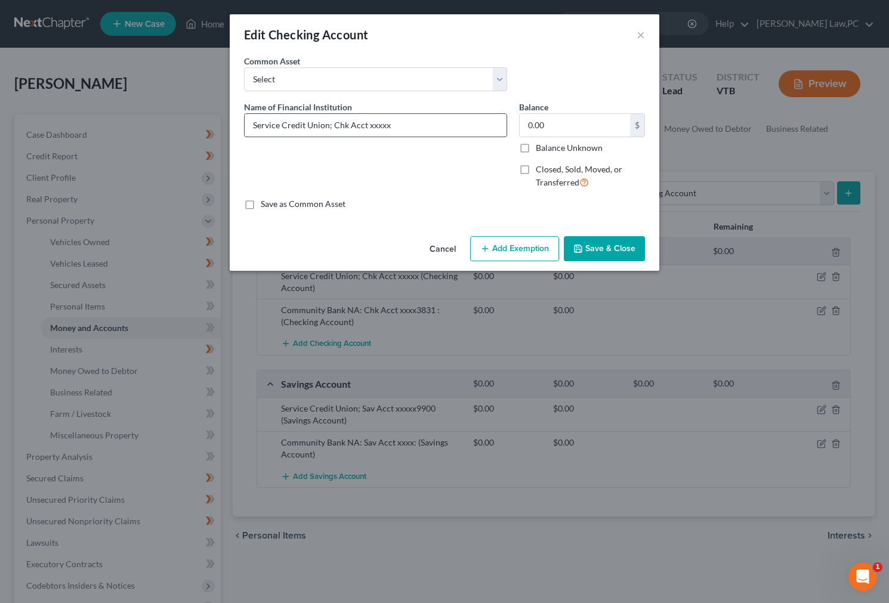
click at [424, 128] on input "Service Credit Union; Chk Acct xxxxx" at bounding box center [376, 125] width 262 height 23
type input "Service Credit Union; Chk Acct xxxxx9909"
click at [379, 158] on div "Name of Financial Institution * Service Credit Union; Chk Acct xxxxx9909" at bounding box center [375, 150] width 275 height 98
click at [611, 246] on button "Save & Close" at bounding box center [604, 248] width 81 height 25
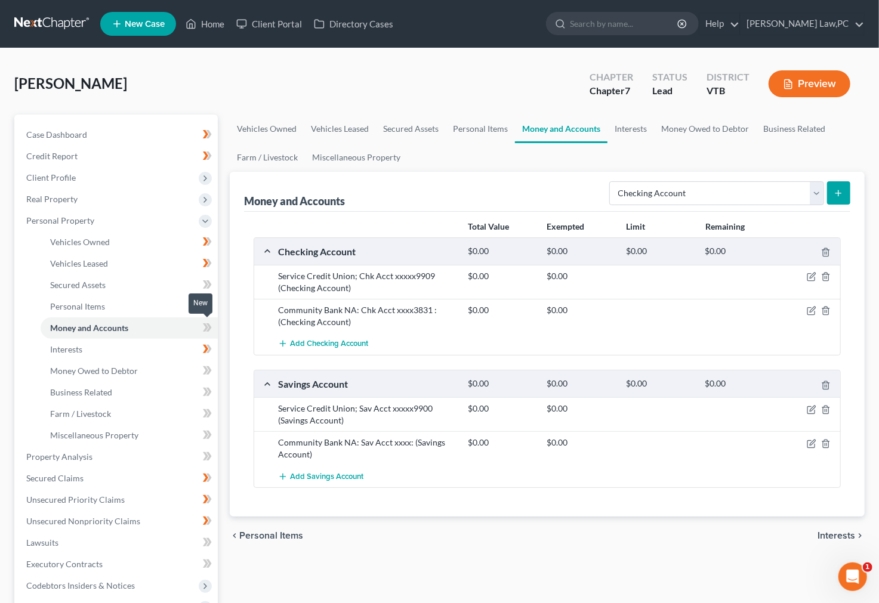
click at [205, 328] on icon at bounding box center [207, 328] width 9 height 15
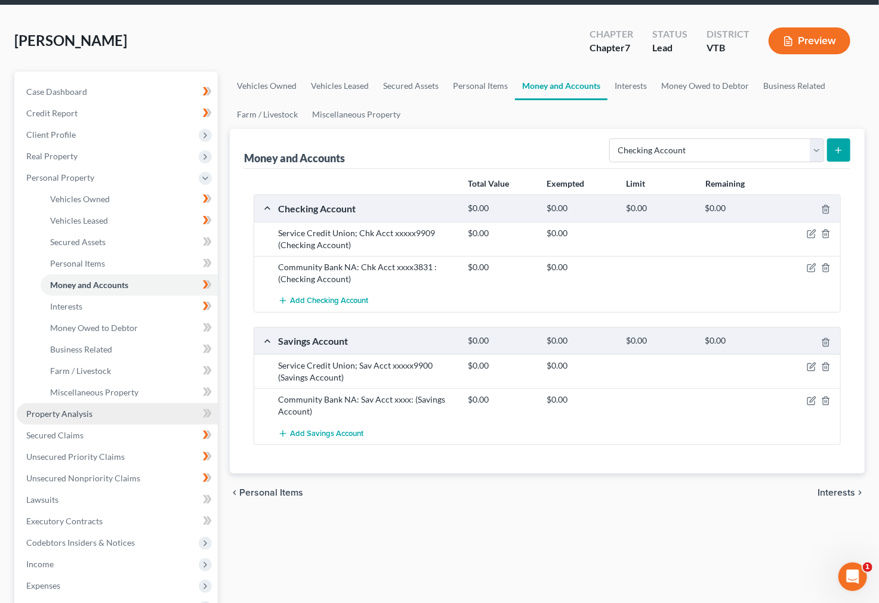
scroll to position [66, 0]
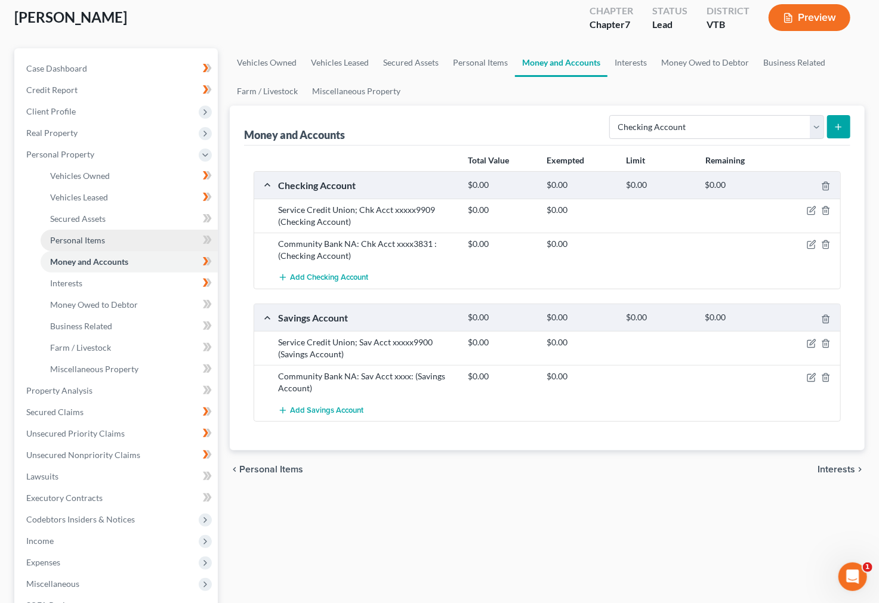
click at [140, 233] on link "Personal Items" at bounding box center [129, 240] width 177 height 21
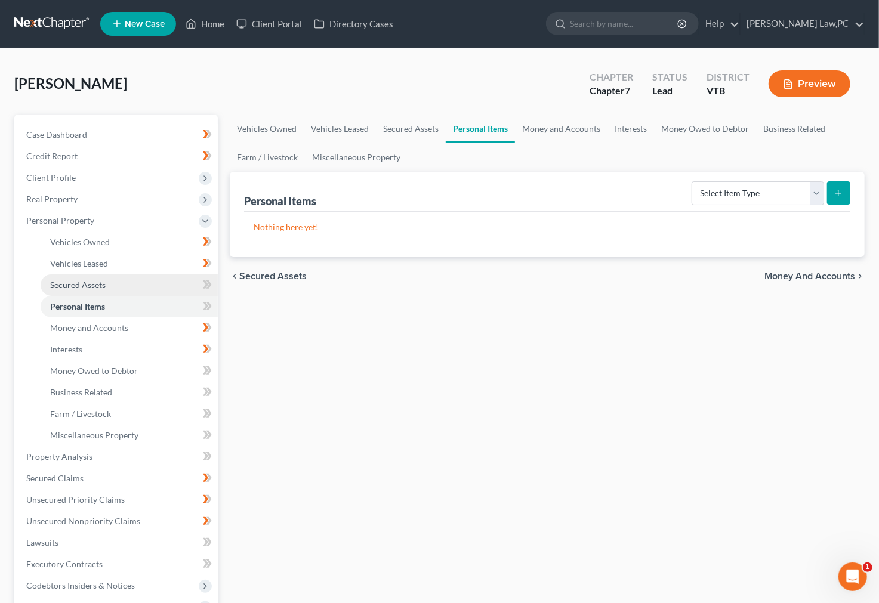
click at [122, 275] on link "Secured Assets" at bounding box center [129, 285] width 177 height 21
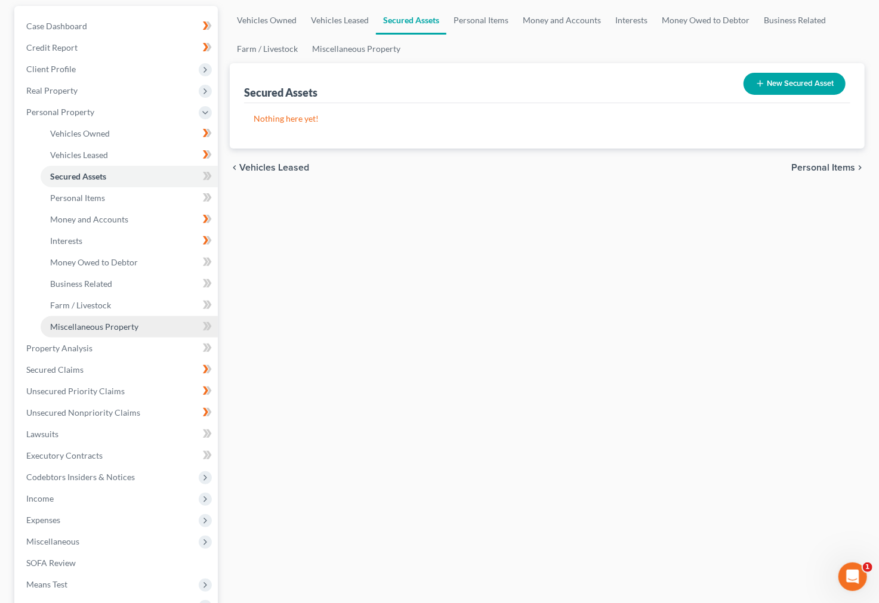
scroll to position [133, 0]
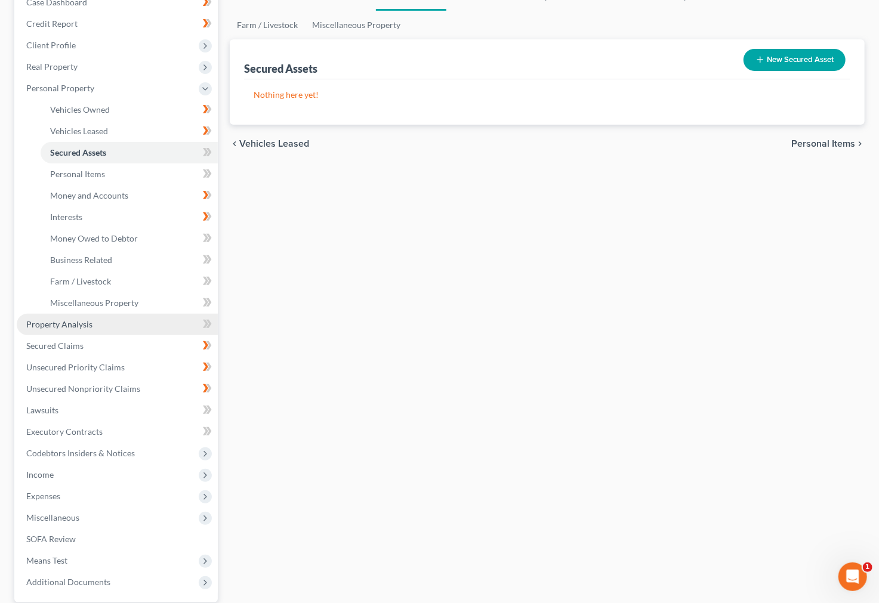
click at [124, 325] on link "Property Analysis" at bounding box center [117, 324] width 201 height 21
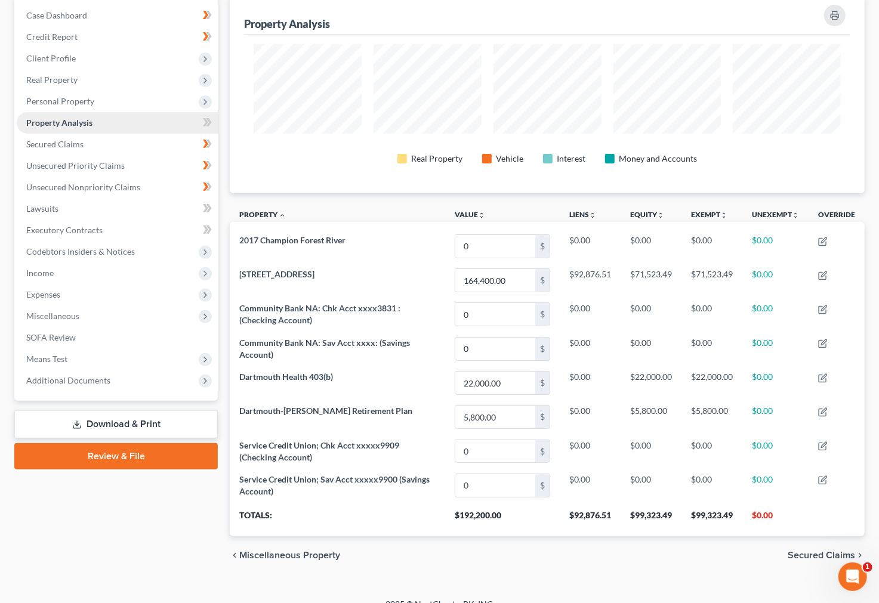
scroll to position [136, 0]
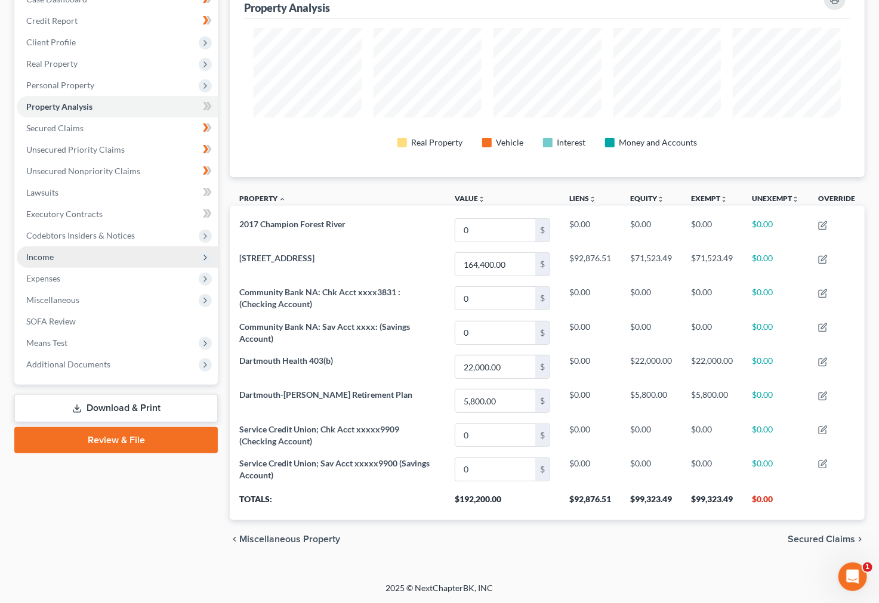
click at [78, 260] on span "Income" at bounding box center [117, 257] width 201 height 21
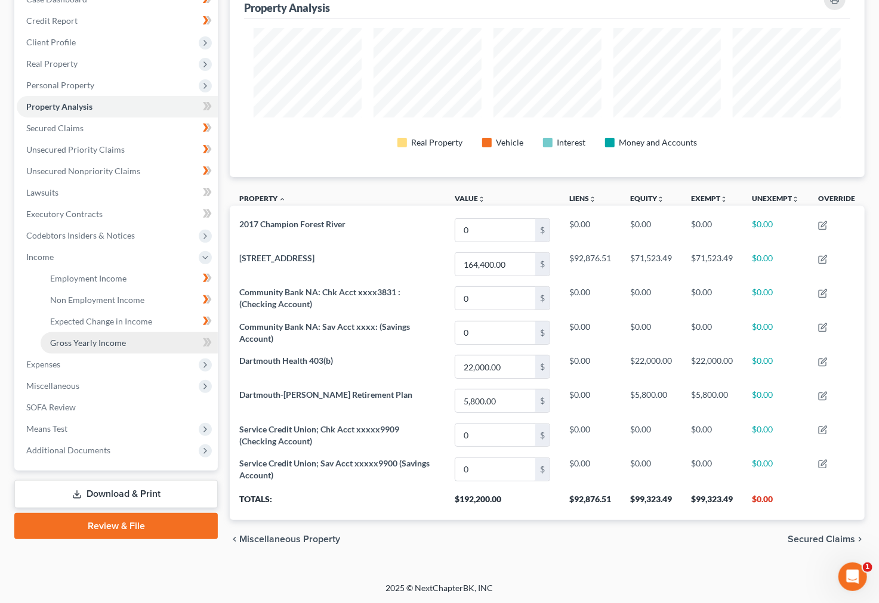
click at [108, 340] on span "Gross Yearly Income" at bounding box center [88, 343] width 76 height 10
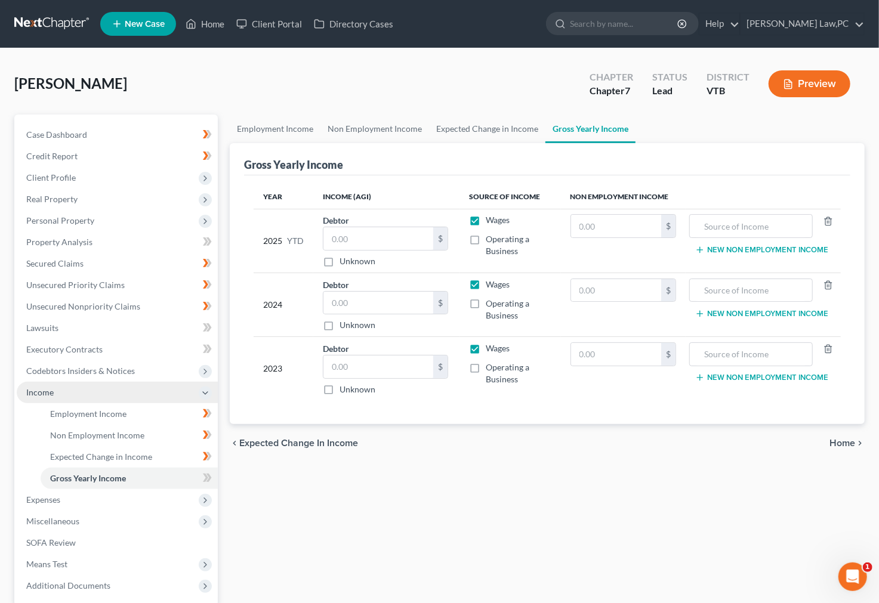
click at [86, 393] on span "Income" at bounding box center [117, 392] width 201 height 21
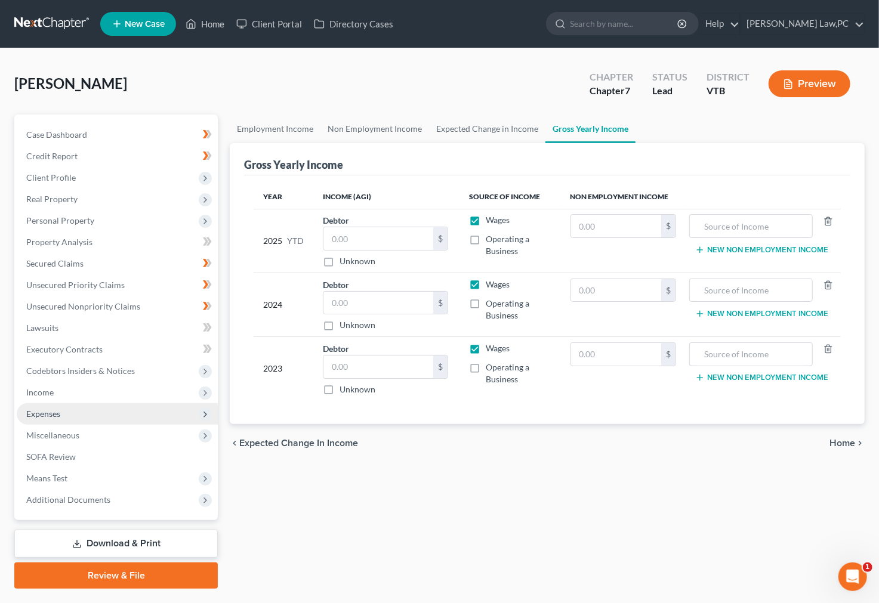
click at [67, 408] on span "Expenses" at bounding box center [117, 414] width 201 height 21
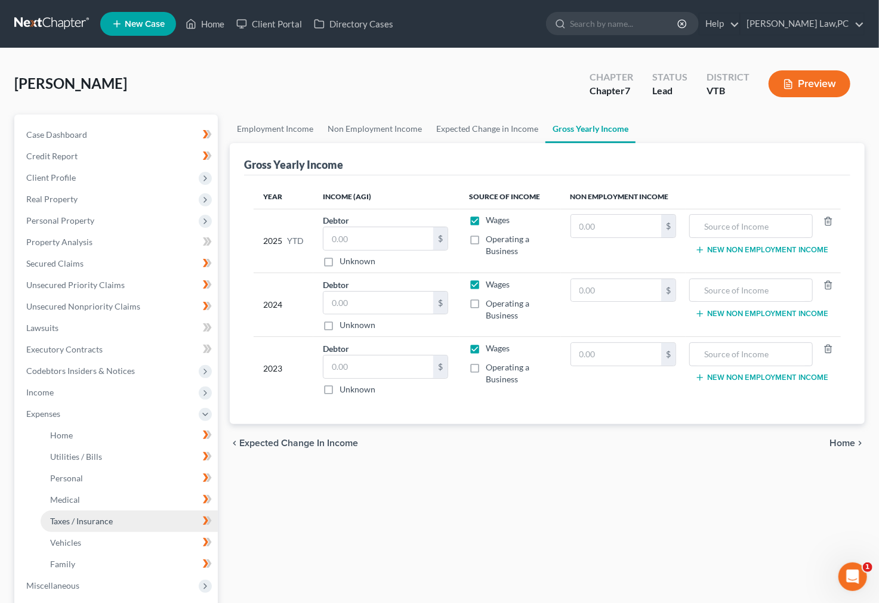
click at [98, 515] on link "Taxes / Insurance" at bounding box center [129, 521] width 177 height 21
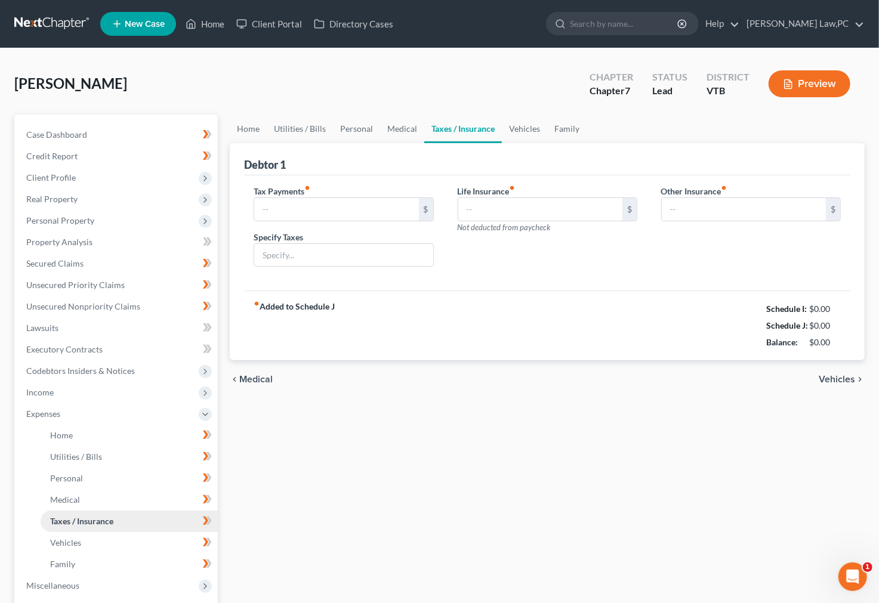
type input "325.00"
type input "$125 to IRS and $200 to VT Dept of Taxes"
type input "118.00"
type input "0.00"
click at [408, 106] on div "Meeks, Rosemary Upgraded Chapter Chapter 7 Status Lead District VTB Preview" at bounding box center [439, 89] width 851 height 52
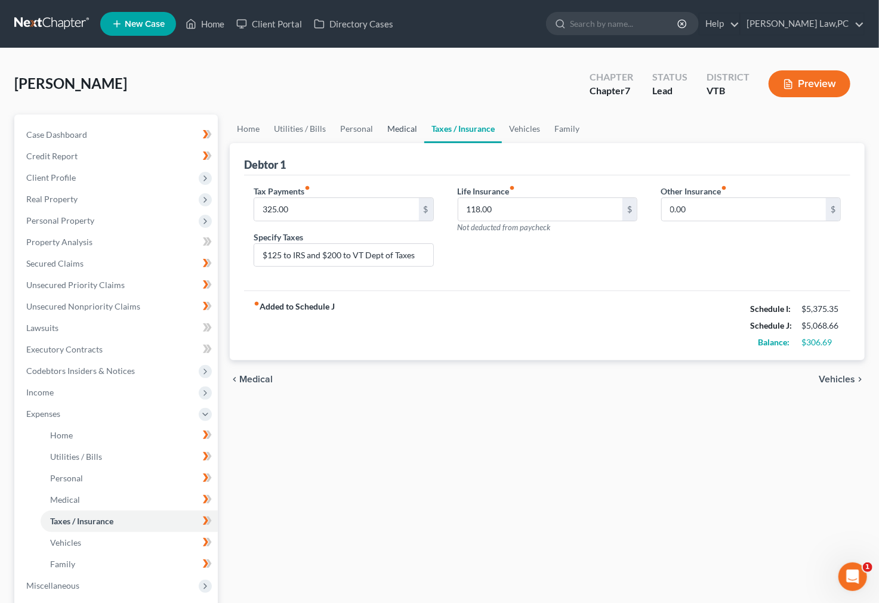
click at [407, 122] on link "Medical" at bounding box center [402, 129] width 44 height 29
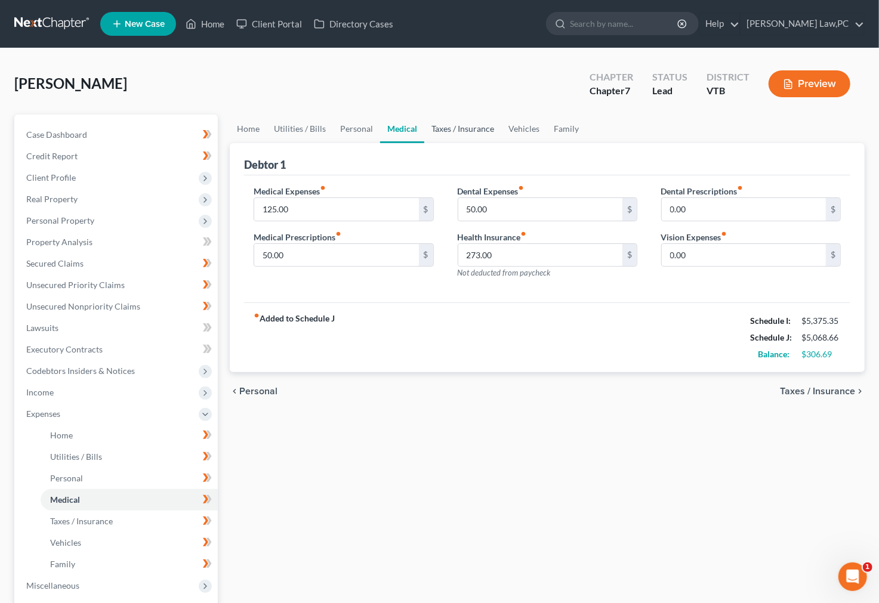
click at [479, 132] on link "Taxes / Insurance" at bounding box center [462, 129] width 77 height 29
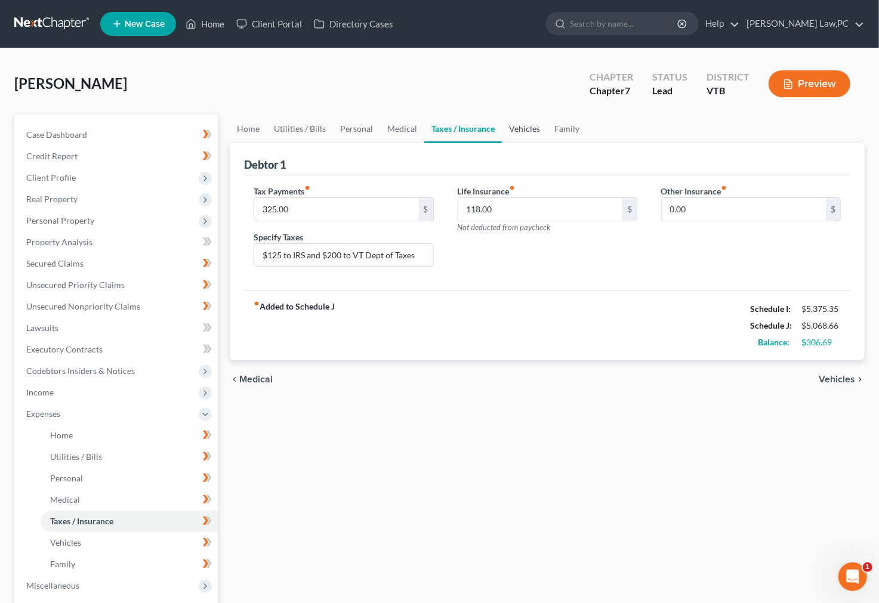
click at [518, 122] on link "Vehicles" at bounding box center [524, 129] width 45 height 29
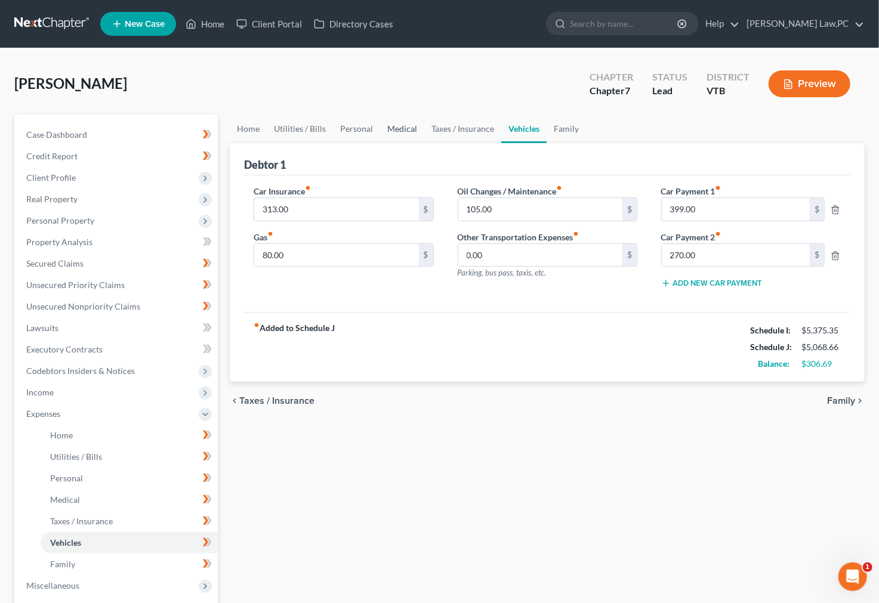
click at [395, 126] on link "Medical" at bounding box center [402, 129] width 44 height 29
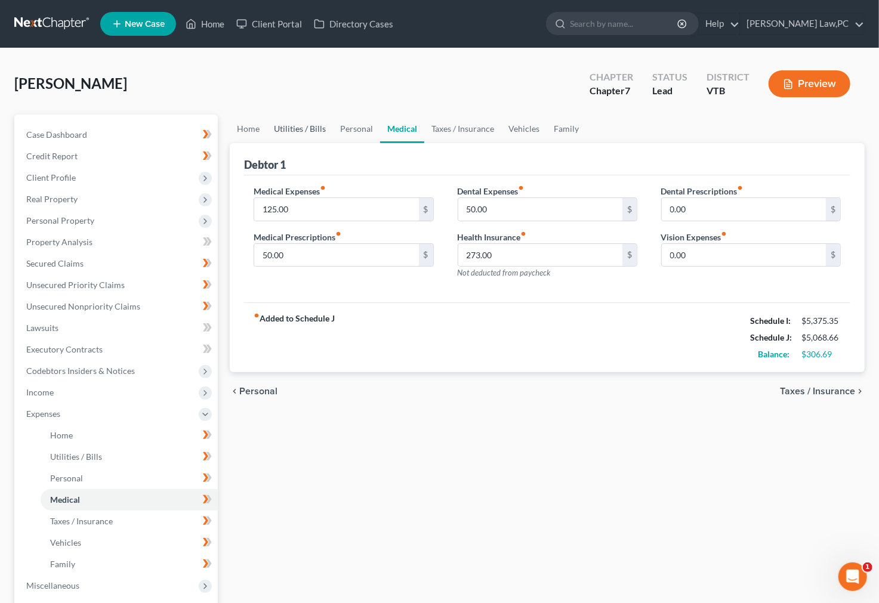
click at [305, 122] on link "Utilities / Bills" at bounding box center [300, 129] width 66 height 29
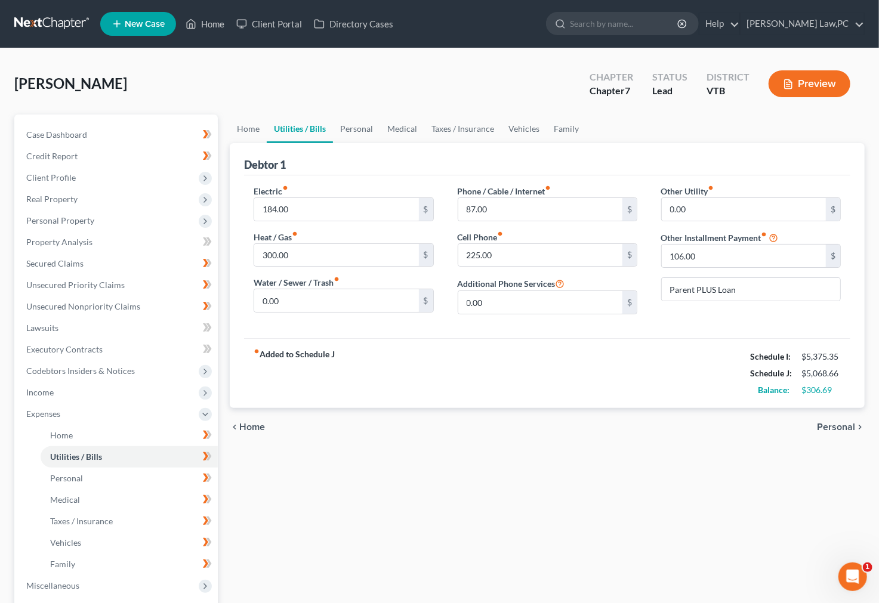
click at [305, 122] on link "Utilities / Bills" at bounding box center [300, 129] width 66 height 29
click at [357, 136] on link "Personal" at bounding box center [356, 129] width 47 height 29
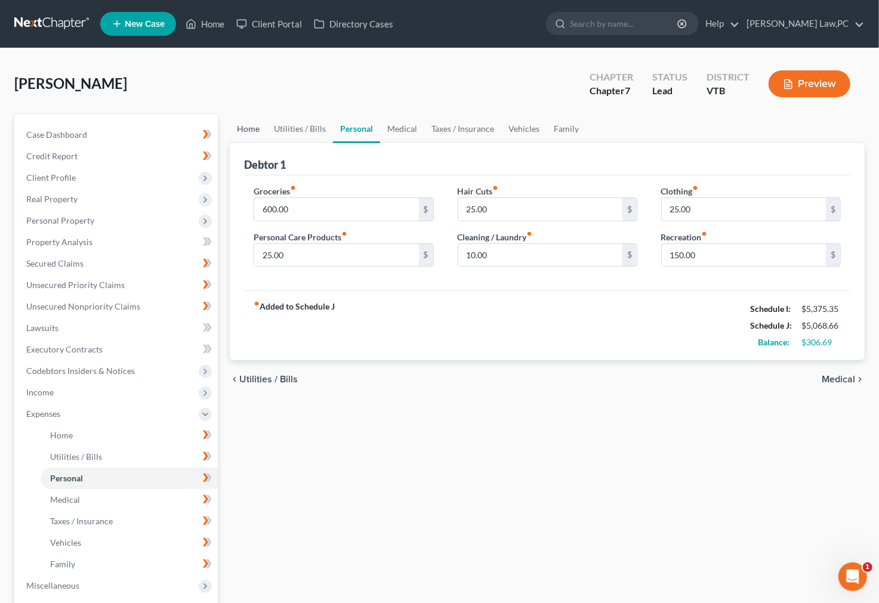
click at [251, 122] on link "Home" at bounding box center [248, 129] width 37 height 29
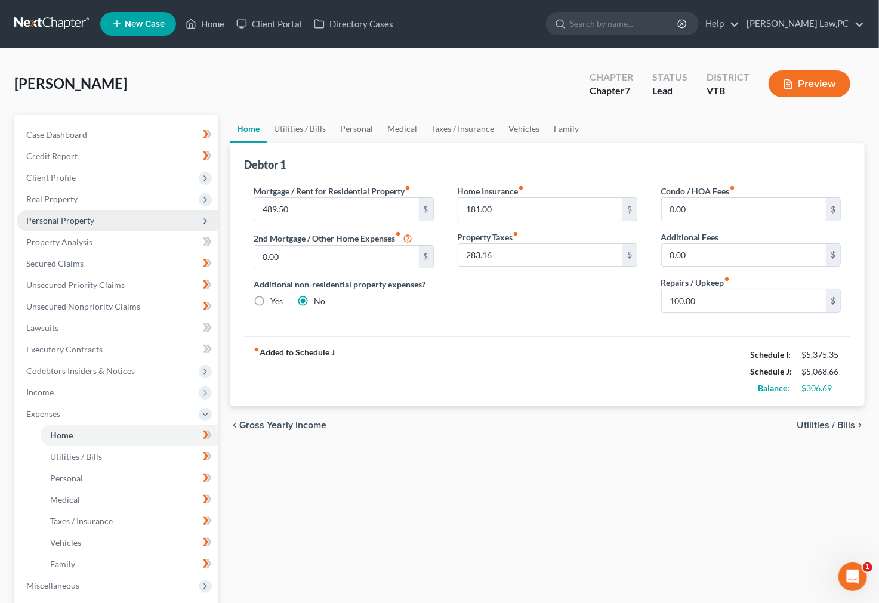
click at [102, 223] on span "Personal Property" at bounding box center [117, 220] width 201 height 21
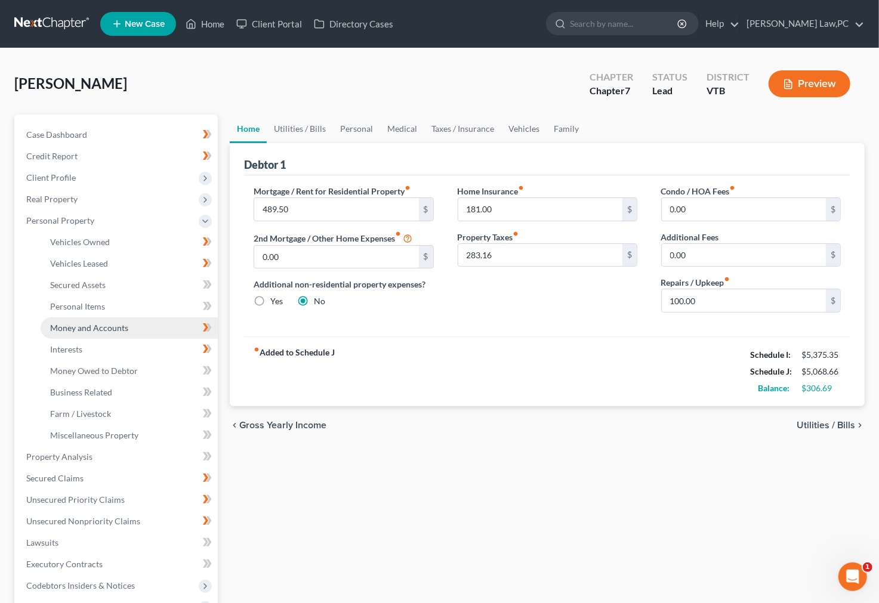
click at [109, 332] on link "Money and Accounts" at bounding box center [129, 328] width 177 height 21
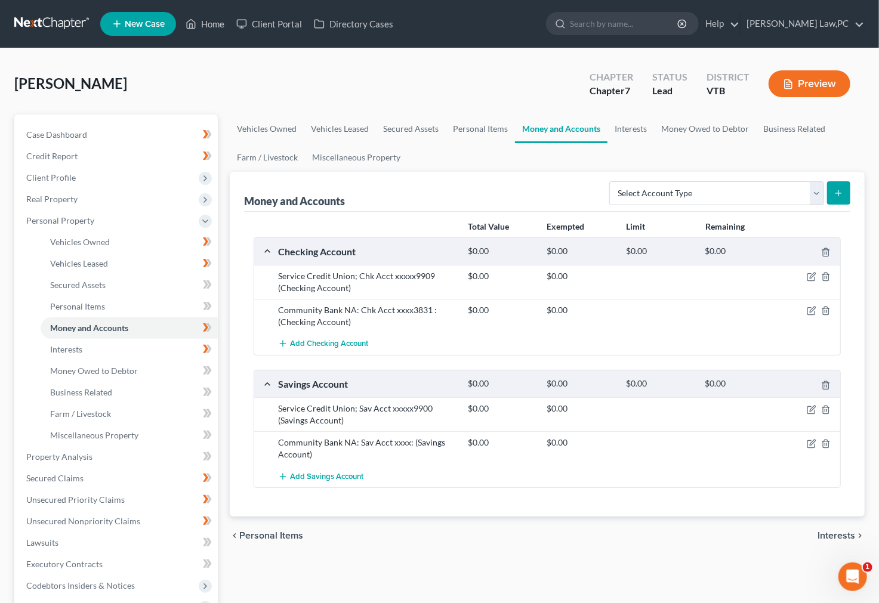
click at [370, 407] on div "Service Credit Union; Sav Acct xxxxx9900 (Savings Account)" at bounding box center [367, 415] width 190 height 24
click at [808, 410] on icon "button" at bounding box center [811, 410] width 7 height 7
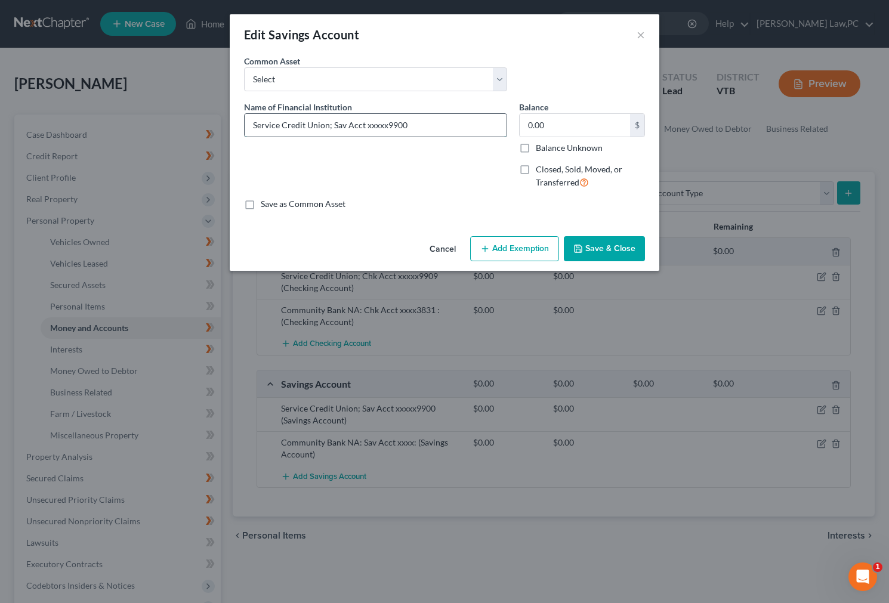
click at [445, 131] on input "Service Credit Union; Sav Acct xxxxx9900" at bounding box center [376, 125] width 262 height 23
type input "Service Credit Union; Sav Acct xxxxx9900 (Member Number xx9599)"
click at [592, 250] on button "Save & Close" at bounding box center [604, 248] width 81 height 25
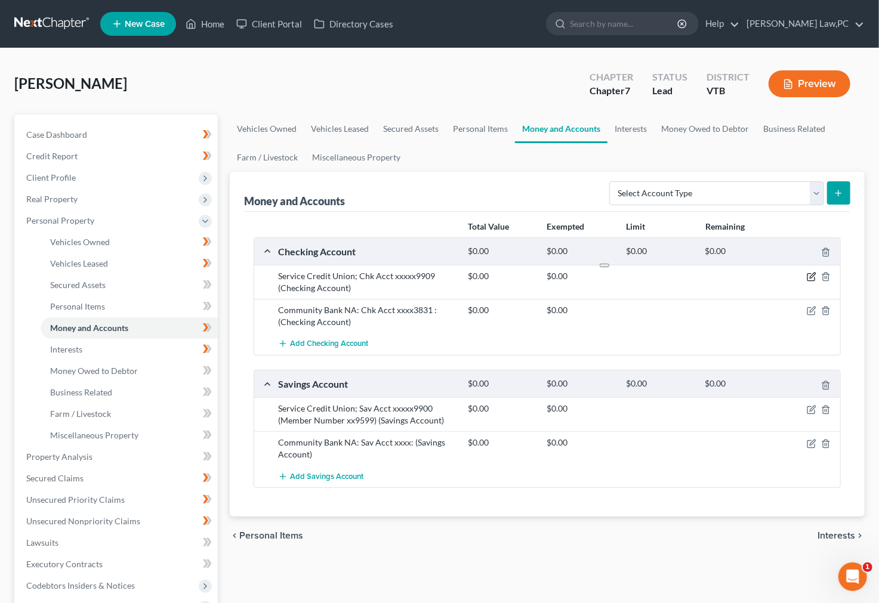
click at [813, 277] on icon "button" at bounding box center [812, 275] width 5 height 5
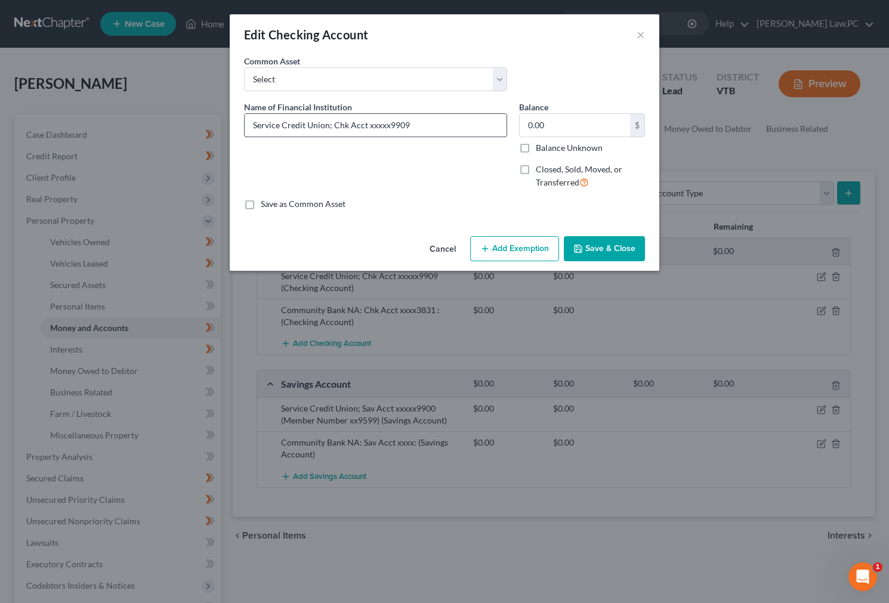
click at [445, 127] on input "Service Credit Union; Chk Acct xxxxx9909" at bounding box center [376, 125] width 262 height 23
paste input "(Member Number xx9599)"
type input "Service Credit Union; Chk Acct xxxxx9909 (Member Number xx9599)"
click at [615, 253] on button "Save & Close" at bounding box center [604, 248] width 81 height 25
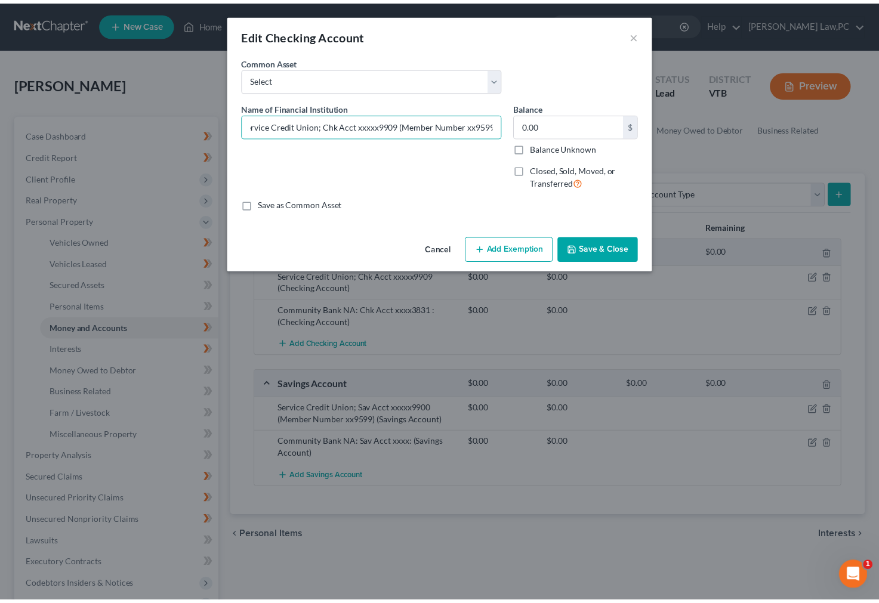
scroll to position [0, 0]
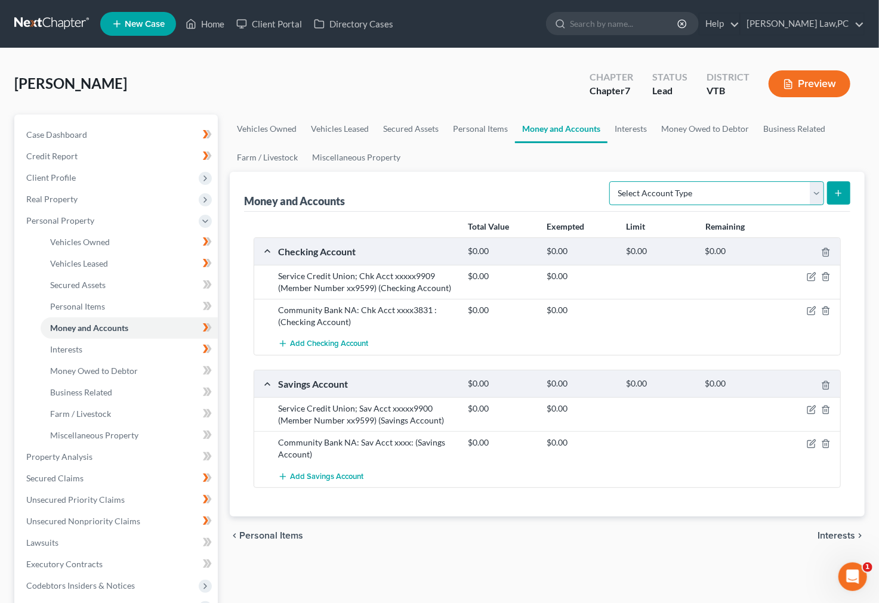
click at [809, 193] on select "Select Account Type Brokerage Cash on Hand Certificates of Deposit Checking Acc…" at bounding box center [716, 193] width 215 height 24
select select "savings"
click at [612, 181] on select "Select Account Type Brokerage Cash on Hand Certificates of Deposit Checking Acc…" at bounding box center [716, 193] width 215 height 24
click at [846, 195] on button "submit" at bounding box center [838, 192] width 23 height 23
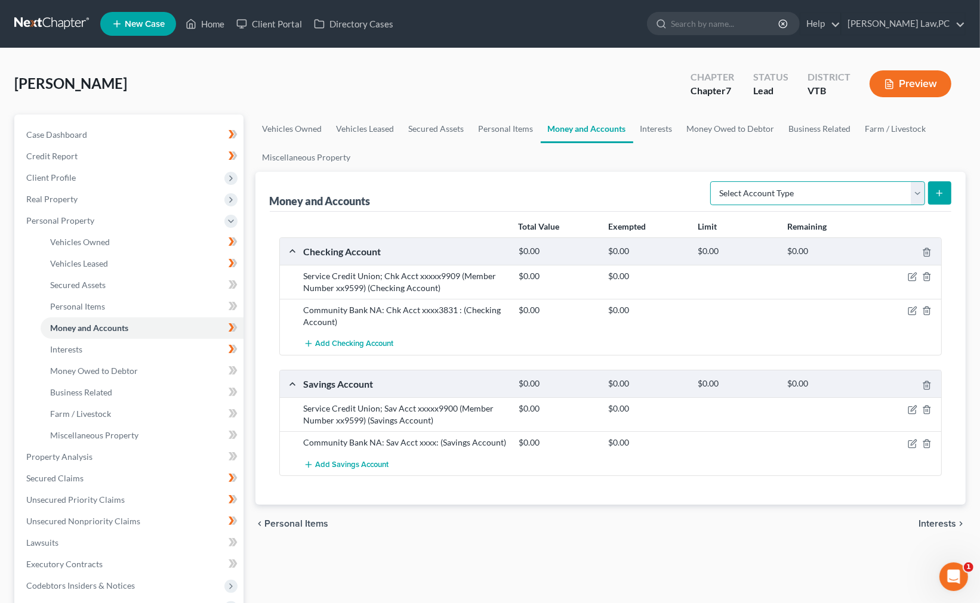
click at [889, 192] on select "Select Account Type Brokerage Cash on Hand Certificates of Deposit Checking Acc…" at bounding box center [817, 193] width 215 height 24
select select "savings"
click at [713, 181] on select "Select Account Type Brokerage Cash on Hand Certificates of Deposit Checking Acc…" at bounding box center [817, 193] width 215 height 24
click at [889, 192] on icon "submit" at bounding box center [940, 194] width 10 height 10
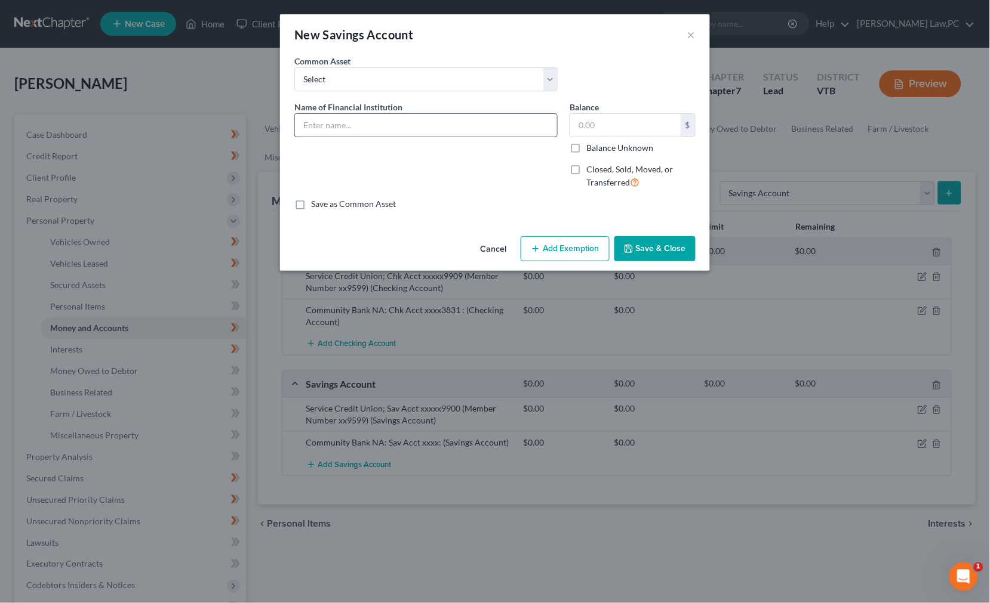
click at [402, 130] on input "text" at bounding box center [426, 125] width 262 height 23
type input "???? Acct xxxx1908"
click at [641, 263] on div "Cancel Add Exemption Save & Close" at bounding box center [495, 251] width 430 height 39
click at [641, 246] on button "Save & Close" at bounding box center [654, 248] width 81 height 25
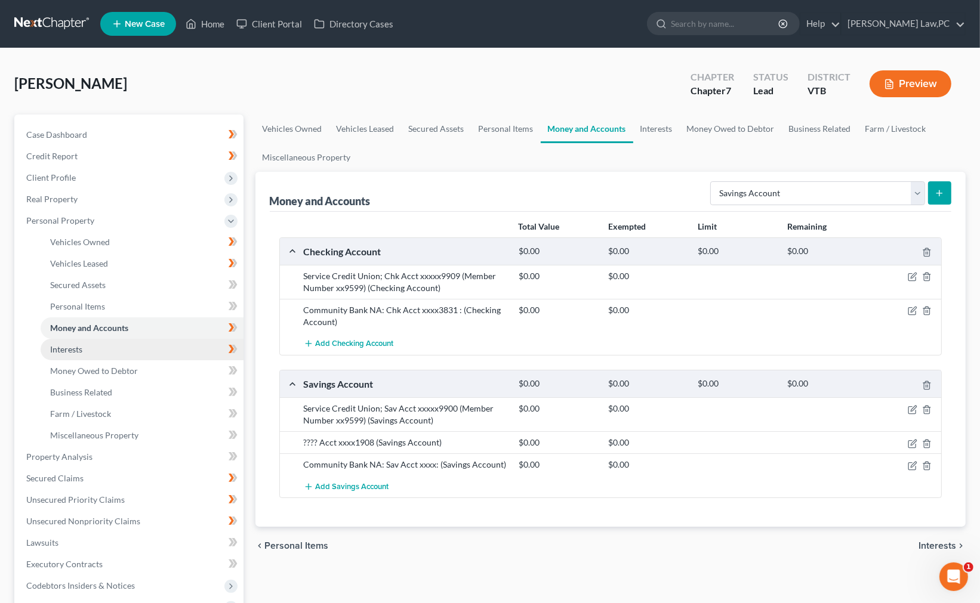
click at [158, 347] on link "Interests" at bounding box center [142, 349] width 203 height 21
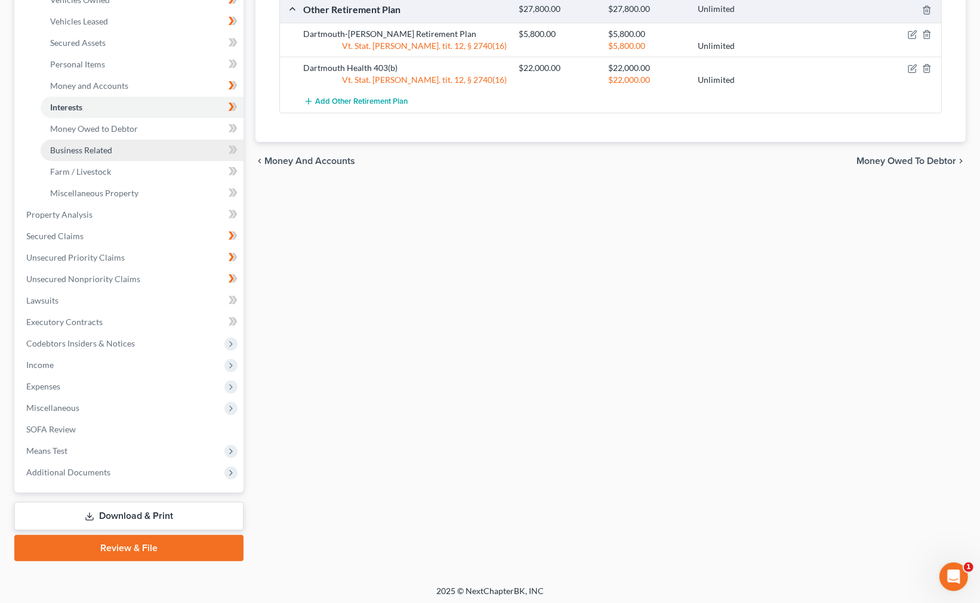
scroll to position [245, 0]
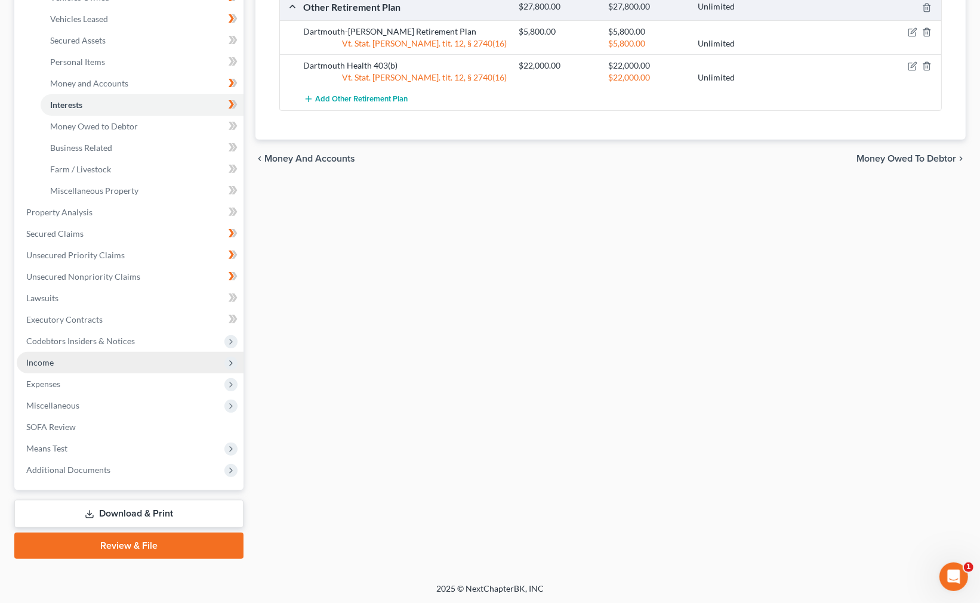
click at [98, 359] on span "Income" at bounding box center [130, 362] width 227 height 21
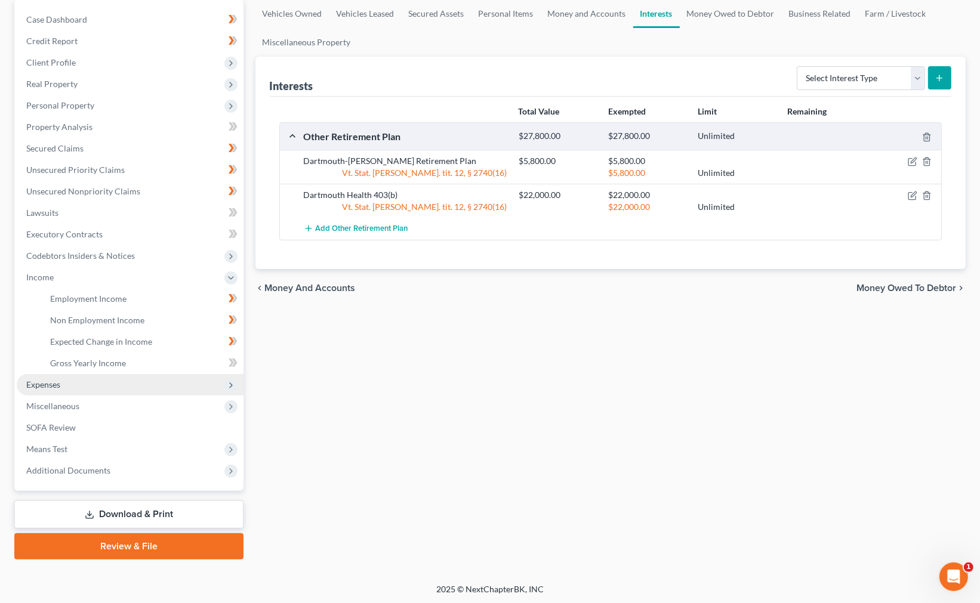
click at [100, 378] on span "Expenses" at bounding box center [130, 384] width 227 height 21
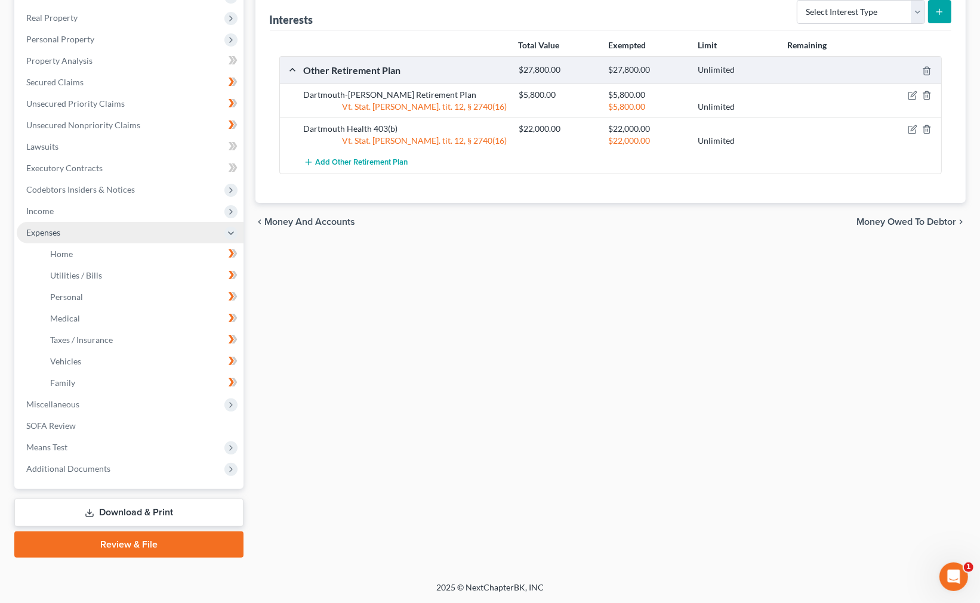
scroll to position [180, 0]
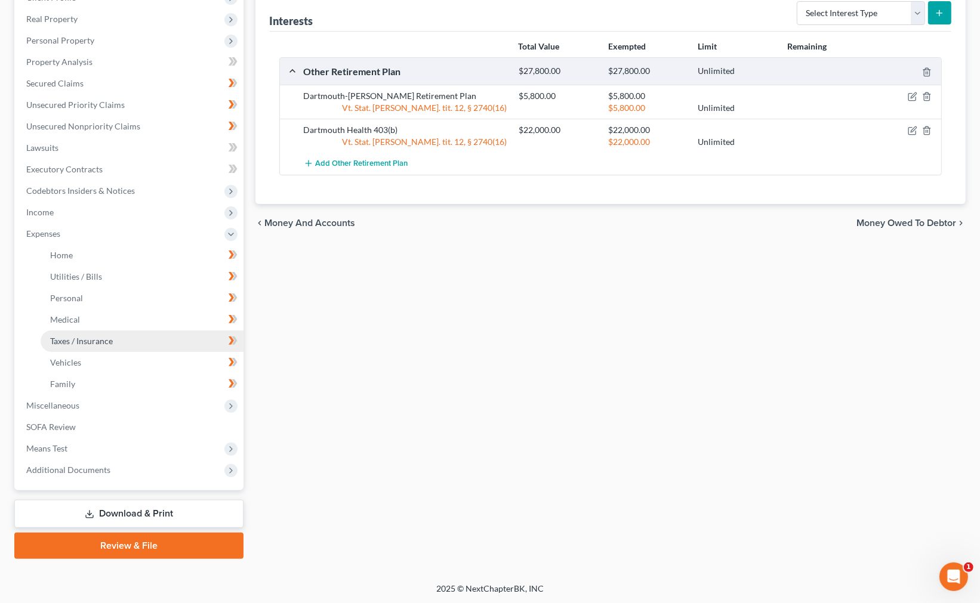
click at [121, 336] on link "Taxes / Insurance" at bounding box center [142, 341] width 203 height 21
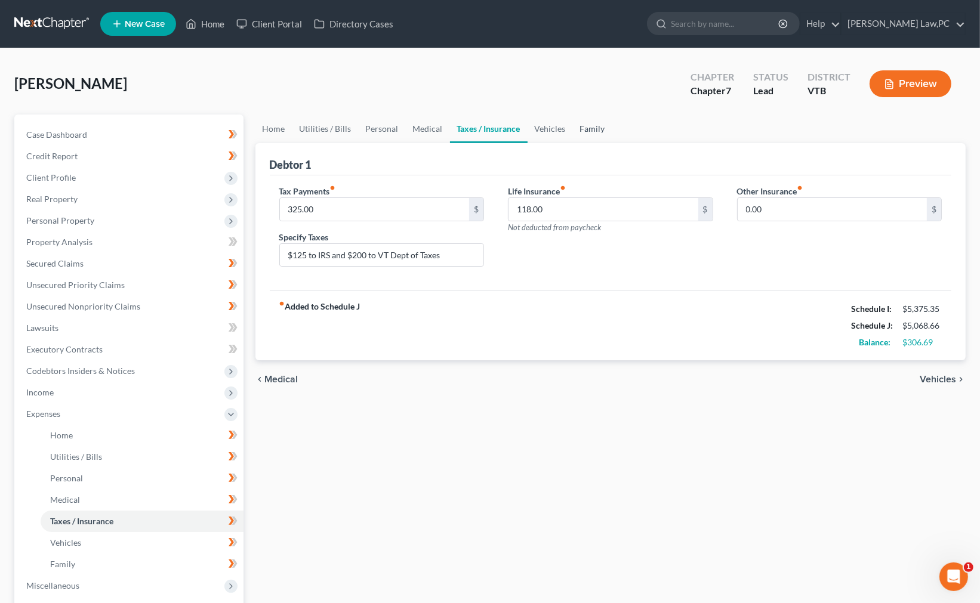
click at [591, 124] on link "Family" at bounding box center [592, 129] width 39 height 29
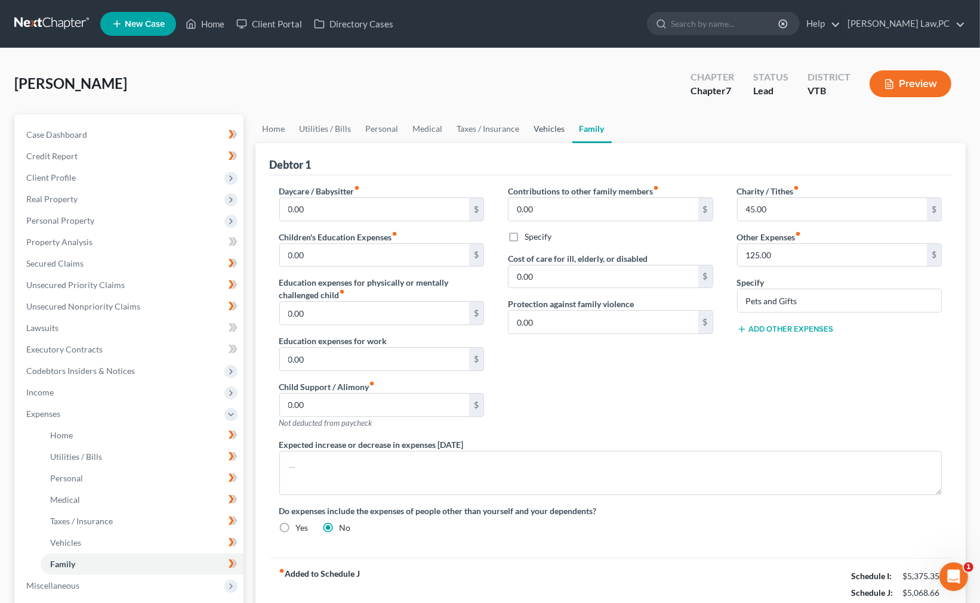
click at [542, 128] on link "Vehicles" at bounding box center [549, 129] width 45 height 29
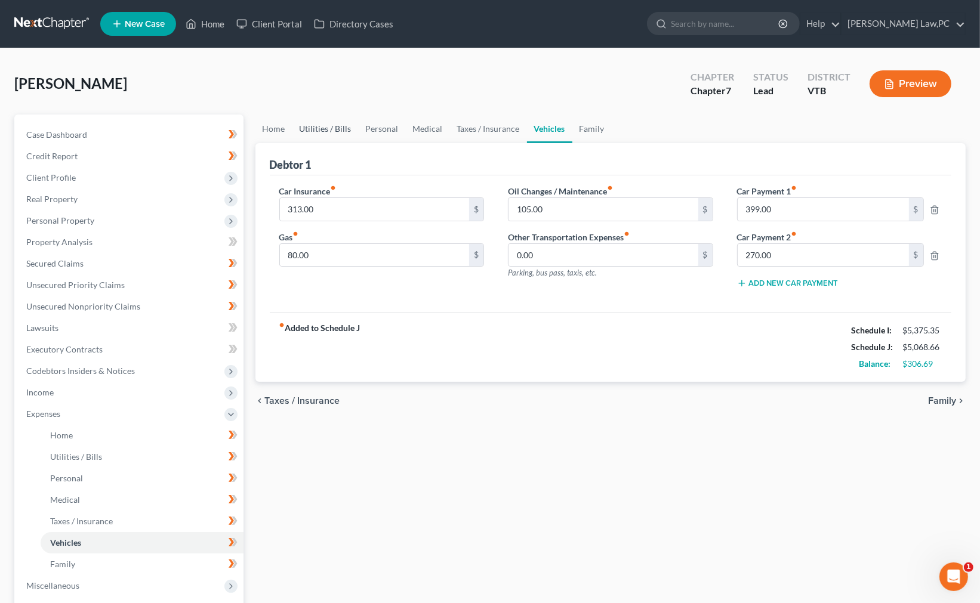
click at [321, 128] on link "Utilities / Bills" at bounding box center [325, 129] width 66 height 29
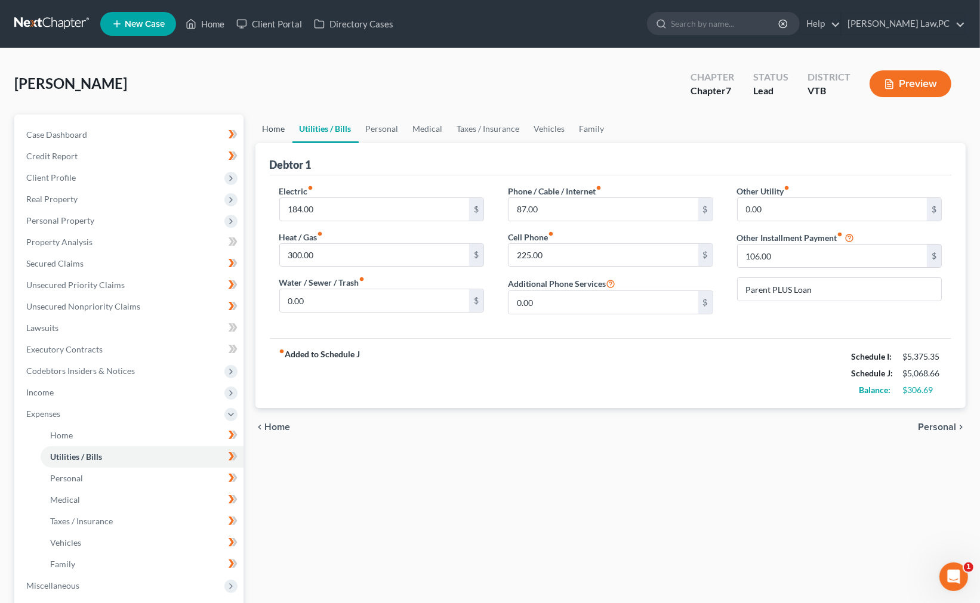
click at [282, 127] on link "Home" at bounding box center [273, 129] width 37 height 29
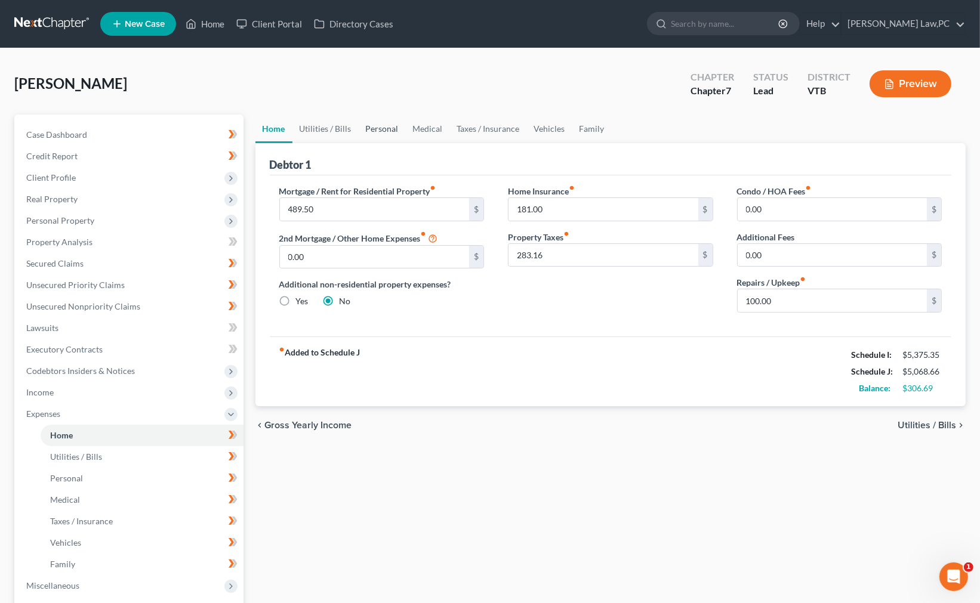
click at [380, 124] on link "Personal" at bounding box center [382, 129] width 47 height 29
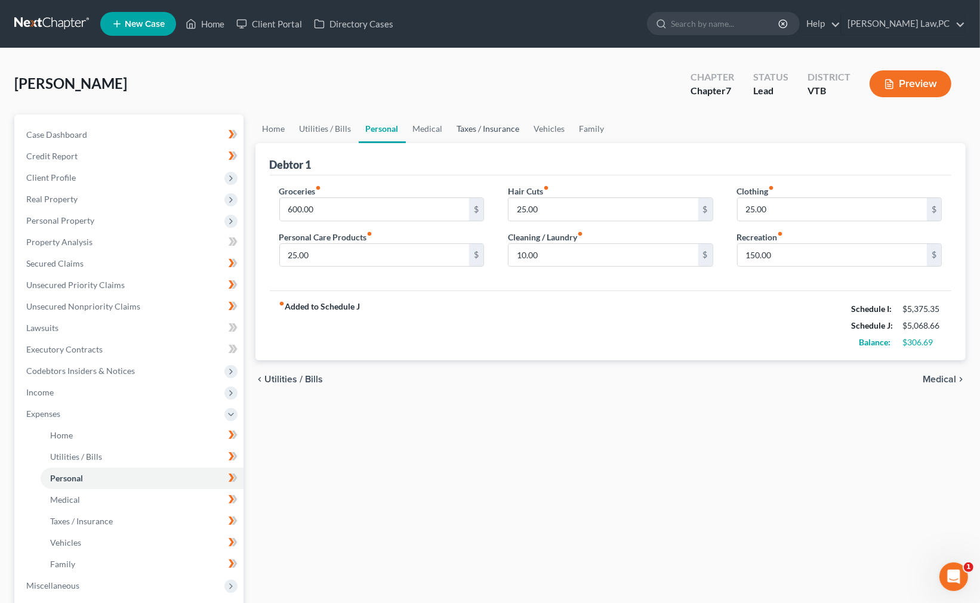
click at [509, 130] on link "Taxes / Insurance" at bounding box center [488, 129] width 77 height 29
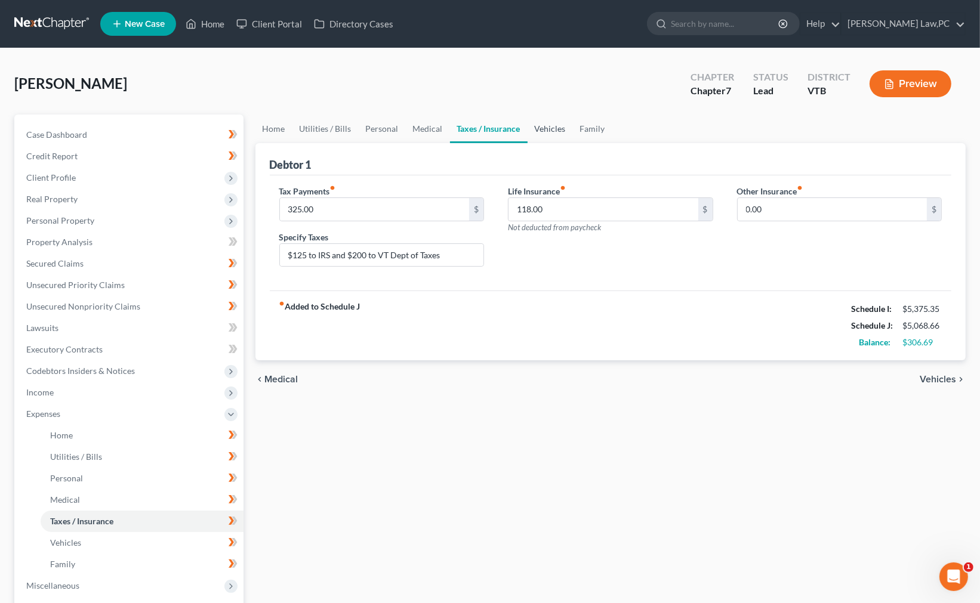
click at [546, 128] on link "Vehicles" at bounding box center [550, 129] width 45 height 29
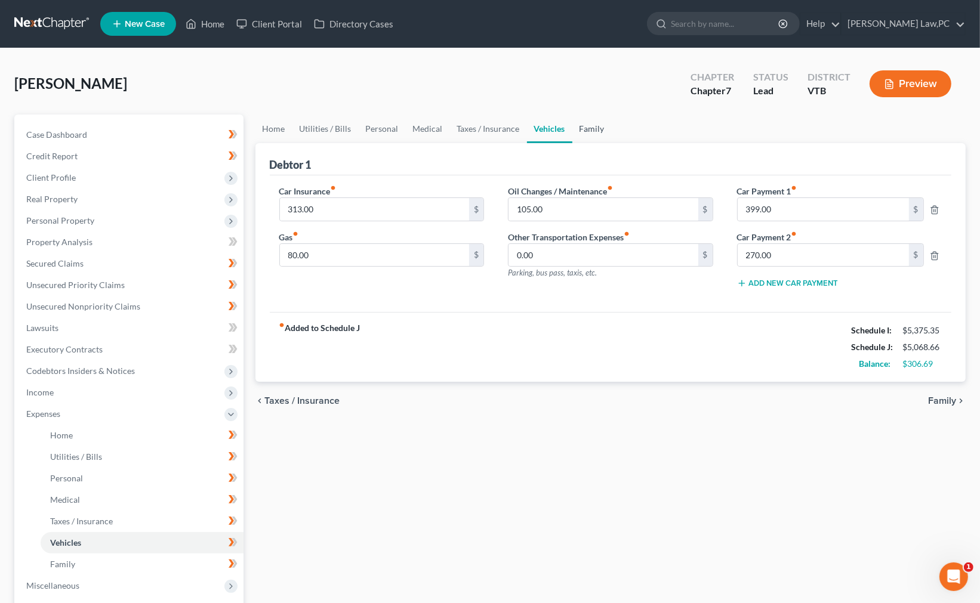
click at [593, 127] on link "Family" at bounding box center [591, 129] width 39 height 29
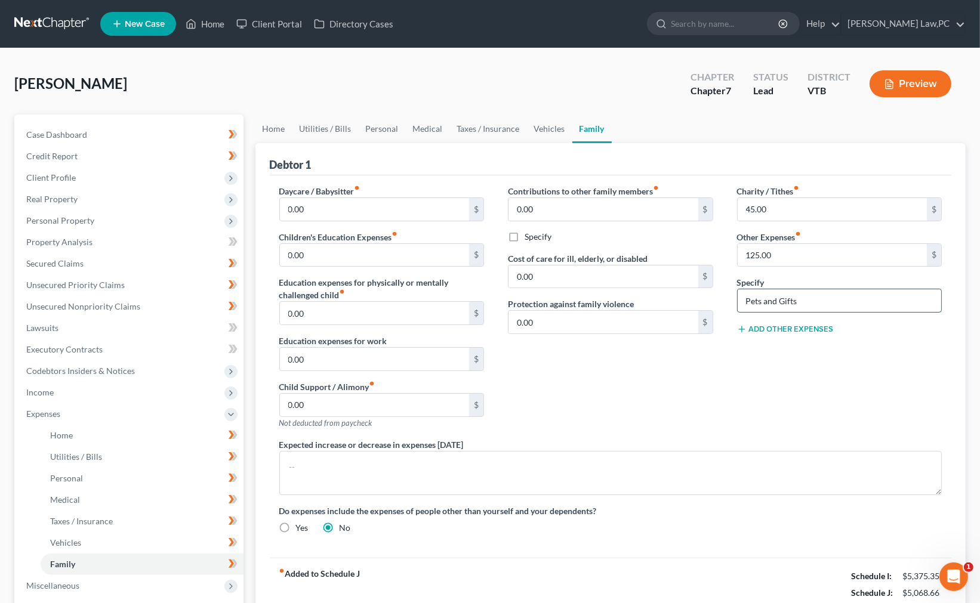
click at [762, 303] on input "Pets and Gifts" at bounding box center [840, 301] width 204 height 23
click at [808, 299] on input "Pets and Gifts" at bounding box center [840, 301] width 204 height 23
drag, startPoint x: 829, startPoint y: 309, endPoint x: 837, endPoint y: 312, distance: 8.7
click at [837, 312] on input "Pets and Gifts" at bounding box center [840, 301] width 204 height 23
type input "Pets and Retirement Contributions ($153)"
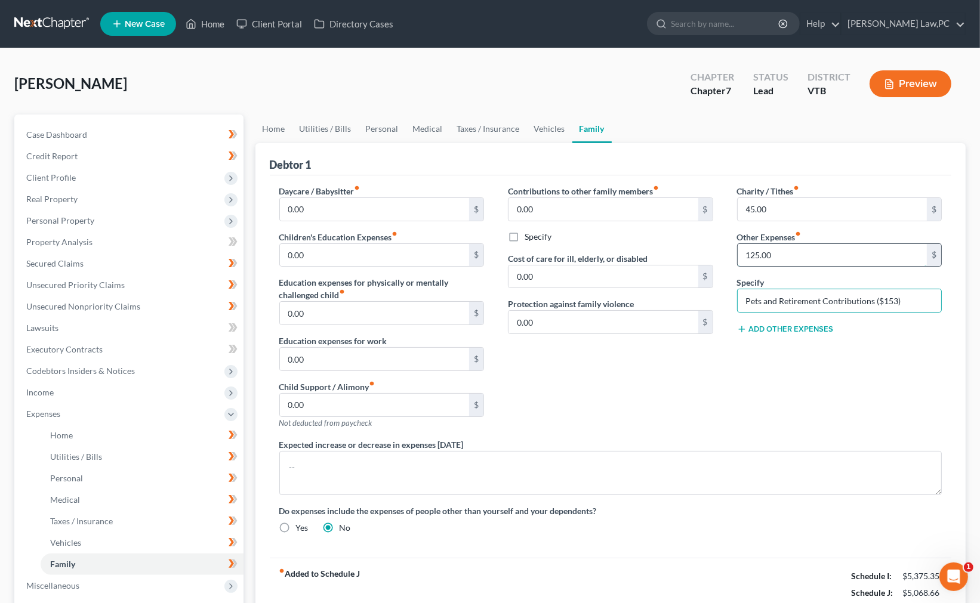
click at [760, 254] on input "125.00" at bounding box center [833, 255] width 190 height 23
type input "0"
type input "203.00"
click at [764, 300] on input "Pets and Retirement Contributions ($153)" at bounding box center [840, 301] width 204 height 23
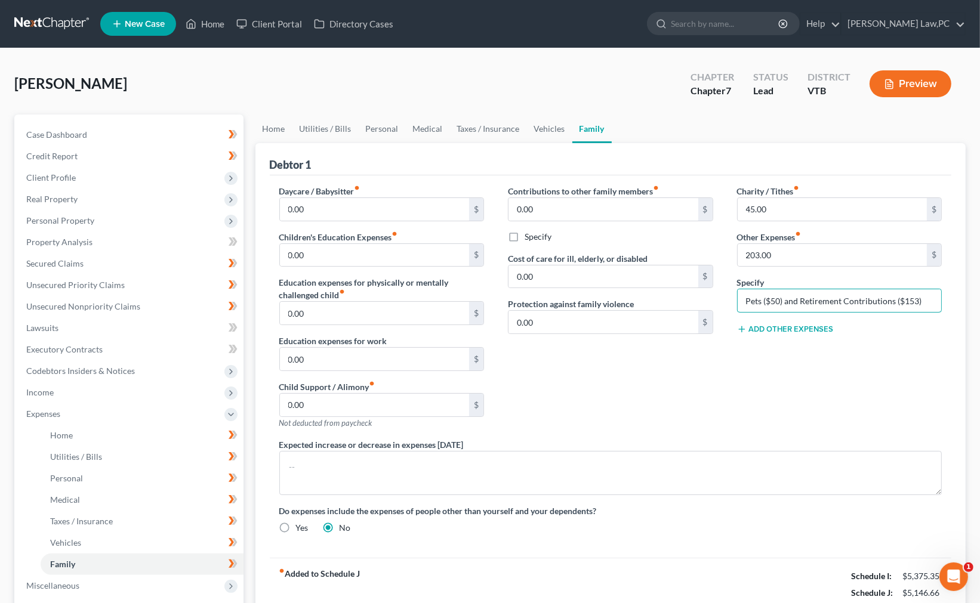
type input "Pets ($50) and Retirement Contributions ($153)"
click at [837, 376] on div "Charity / Tithes fiber_manual_record 45.00 $ Other Expenses fiber_manual_record…" at bounding box center [839, 312] width 229 height 254
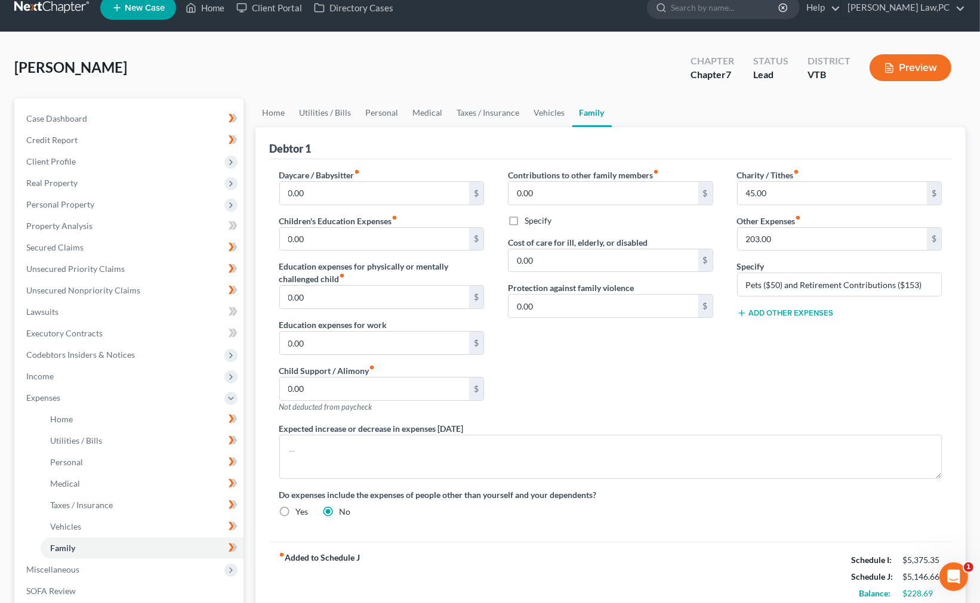
scroll to position [66, 0]
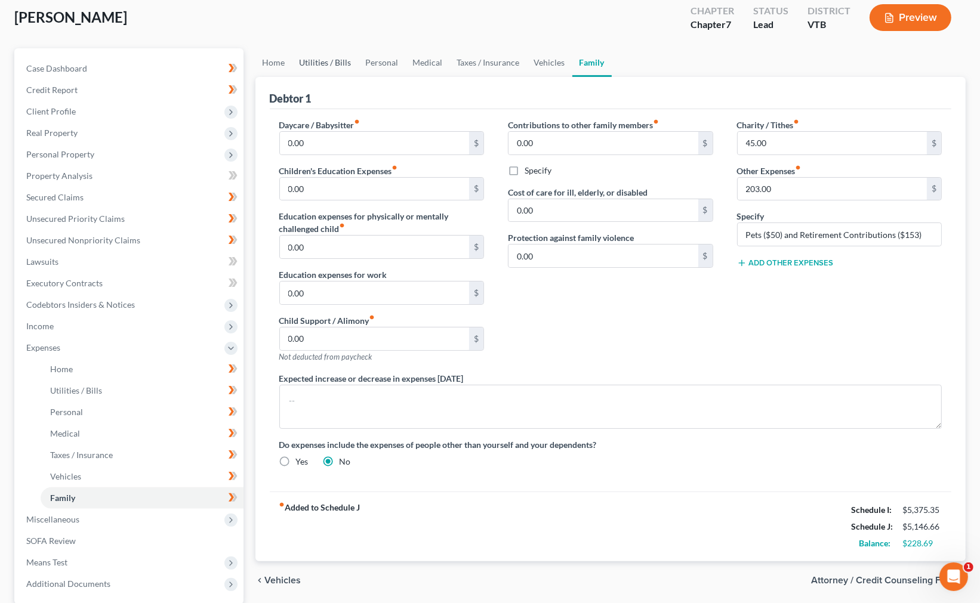
click at [328, 58] on link "Utilities / Bills" at bounding box center [325, 62] width 66 height 29
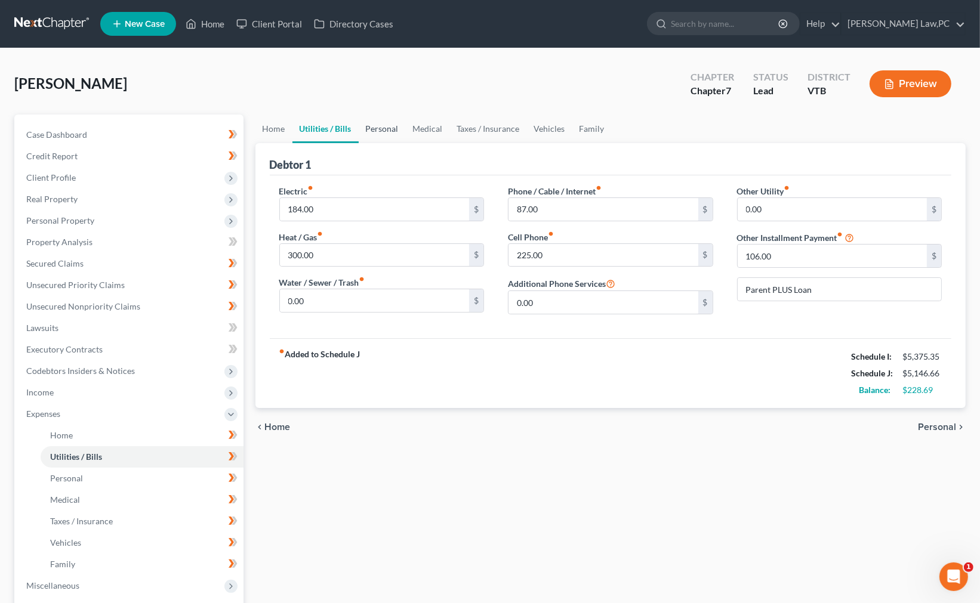
click at [371, 127] on link "Personal" at bounding box center [382, 129] width 47 height 29
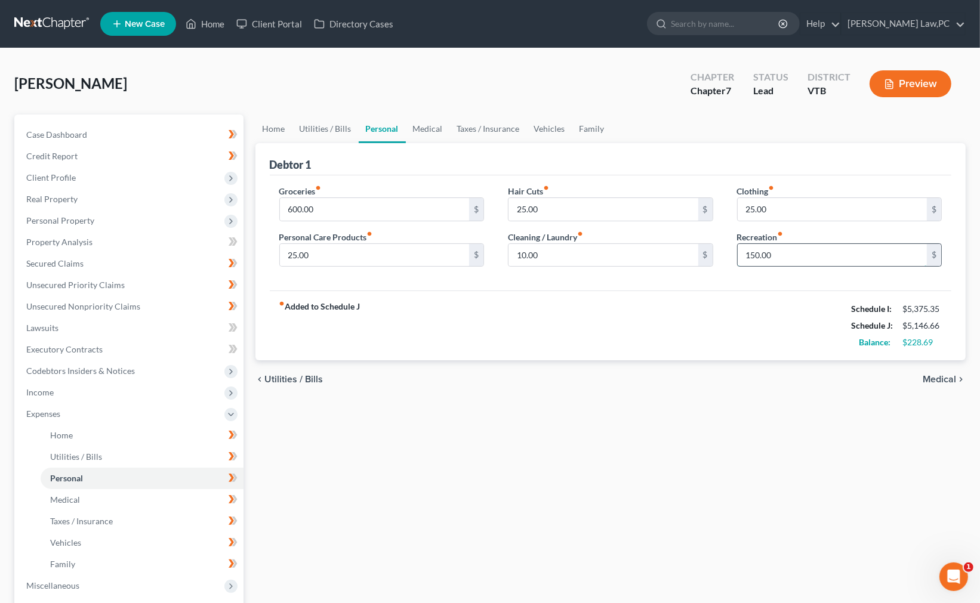
click at [771, 263] on input "150.00" at bounding box center [833, 255] width 190 height 23
type input "250.00"
click at [758, 310] on div "fiber_manual_record Added to Schedule J Schedule I: $5,375.35 Schedule J: $5,24…" at bounding box center [611, 326] width 682 height 70
click at [784, 217] on input "25.00" at bounding box center [833, 209] width 190 height 23
type input "35.00"
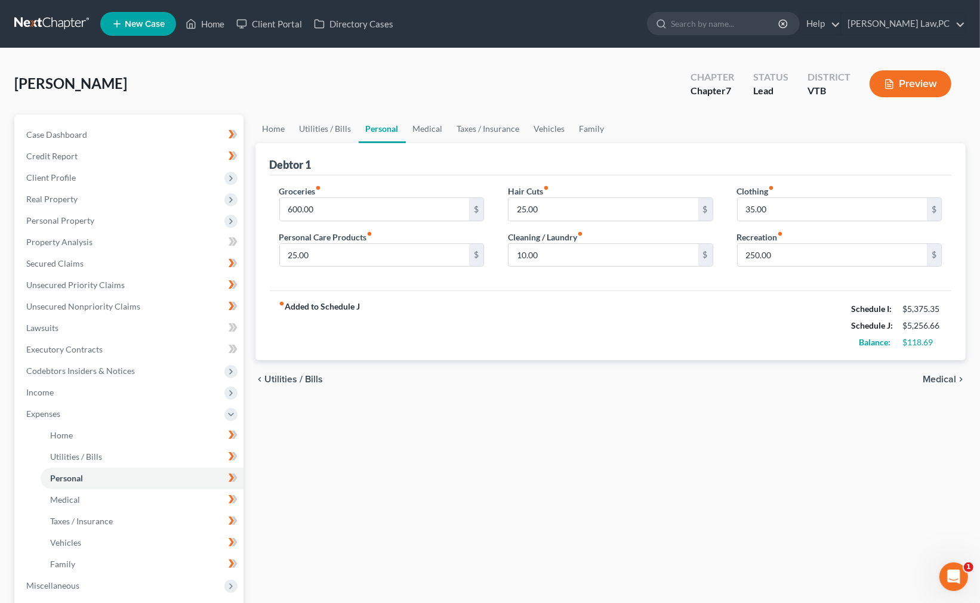
click at [729, 168] on div "Debtor 1" at bounding box center [611, 159] width 682 height 32
click at [669, 401] on div "Home Utilities / Bills Personal Medical Taxes / Insurance Vehicles Family Debto…" at bounding box center [611, 427] width 723 height 625
drag, startPoint x: 942, startPoint y: 341, endPoint x: 852, endPoint y: 351, distance: 90.6
click at [852, 351] on div "fiber_manual_record Added to Schedule J Schedule I: $5,375.35 Schedule J: $5,25…" at bounding box center [611, 326] width 682 height 70
click at [784, 344] on div "fiber_manual_record Added to Schedule J Schedule I: $5,375.35 Schedule J: $5,25…" at bounding box center [611, 326] width 682 height 70
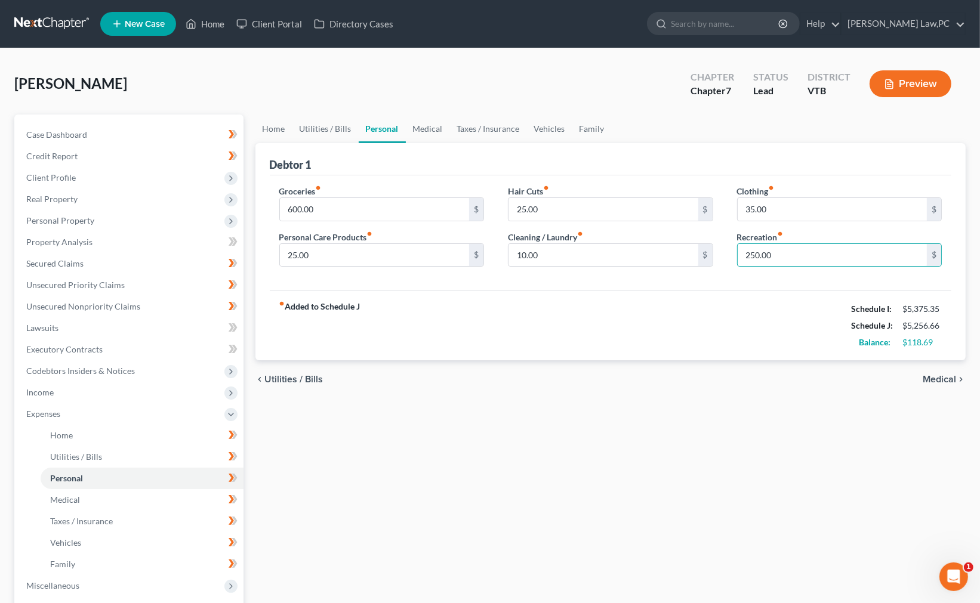
click at [775, 288] on div "Groceries fiber_manual_record 600.00 $ Personal Care Products fiber_manual_reco…" at bounding box center [611, 233] width 682 height 116
click at [889, 438] on div "Home Utilities / Bills Personal Medical Taxes / Insurance Vehicles Family Debto…" at bounding box center [611, 427] width 723 height 625
click at [116, 328] on link "Lawsuits" at bounding box center [130, 328] width 227 height 21
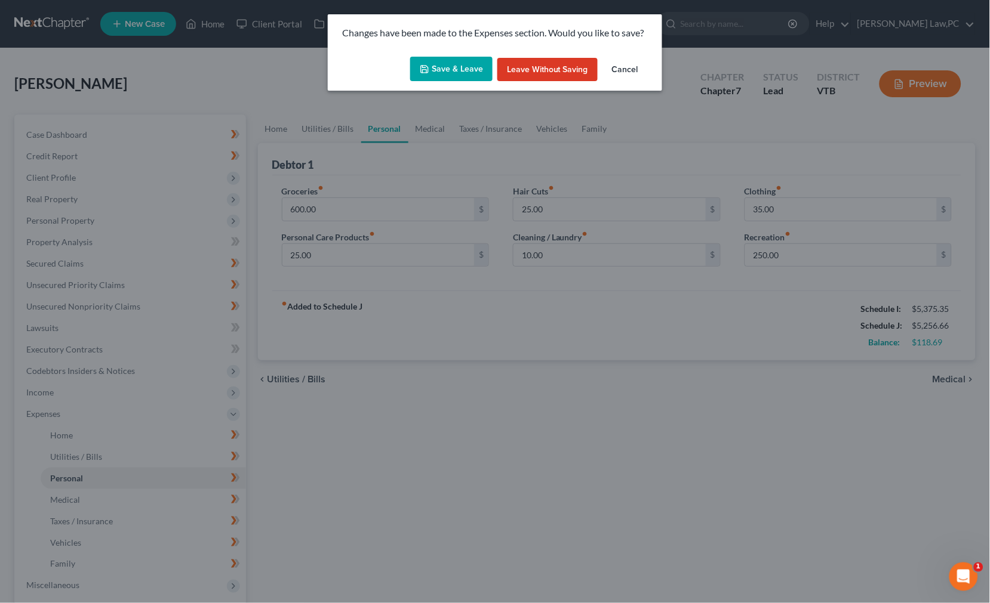
click at [458, 64] on button "Save & Leave" at bounding box center [451, 69] width 82 height 25
